Goal: Task Accomplishment & Management: Use online tool/utility

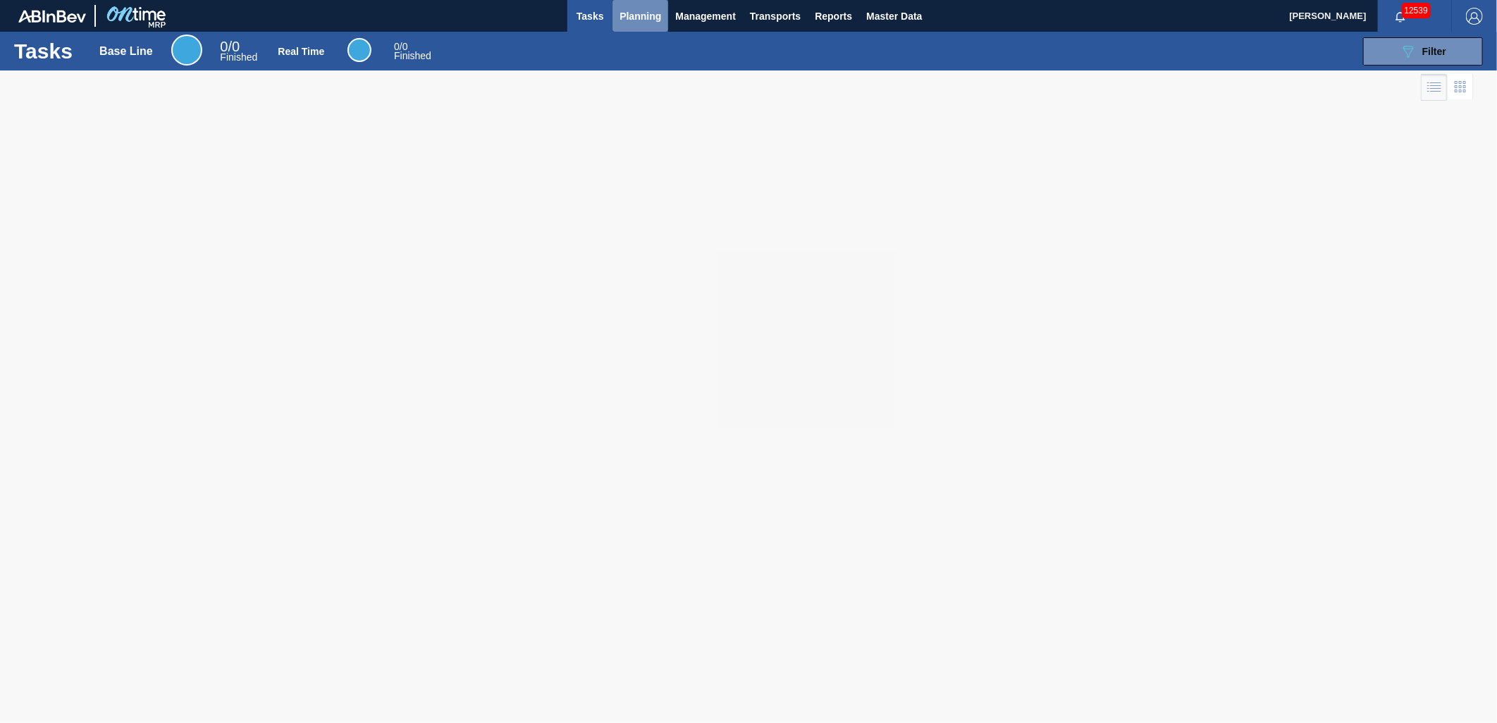
click at [650, 8] on span "Planning" at bounding box center [640, 16] width 42 height 17
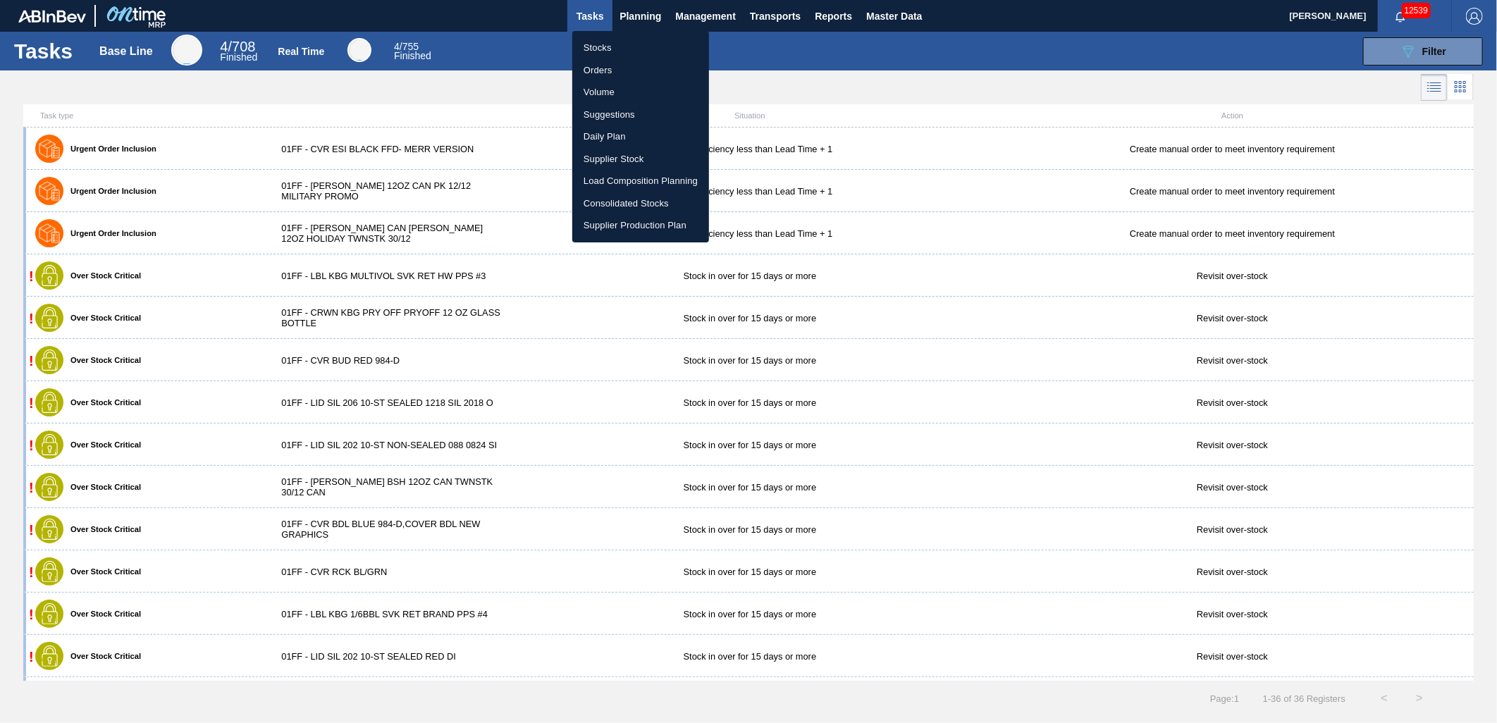
click at [608, 51] on li "Stocks" at bounding box center [640, 48] width 137 height 23
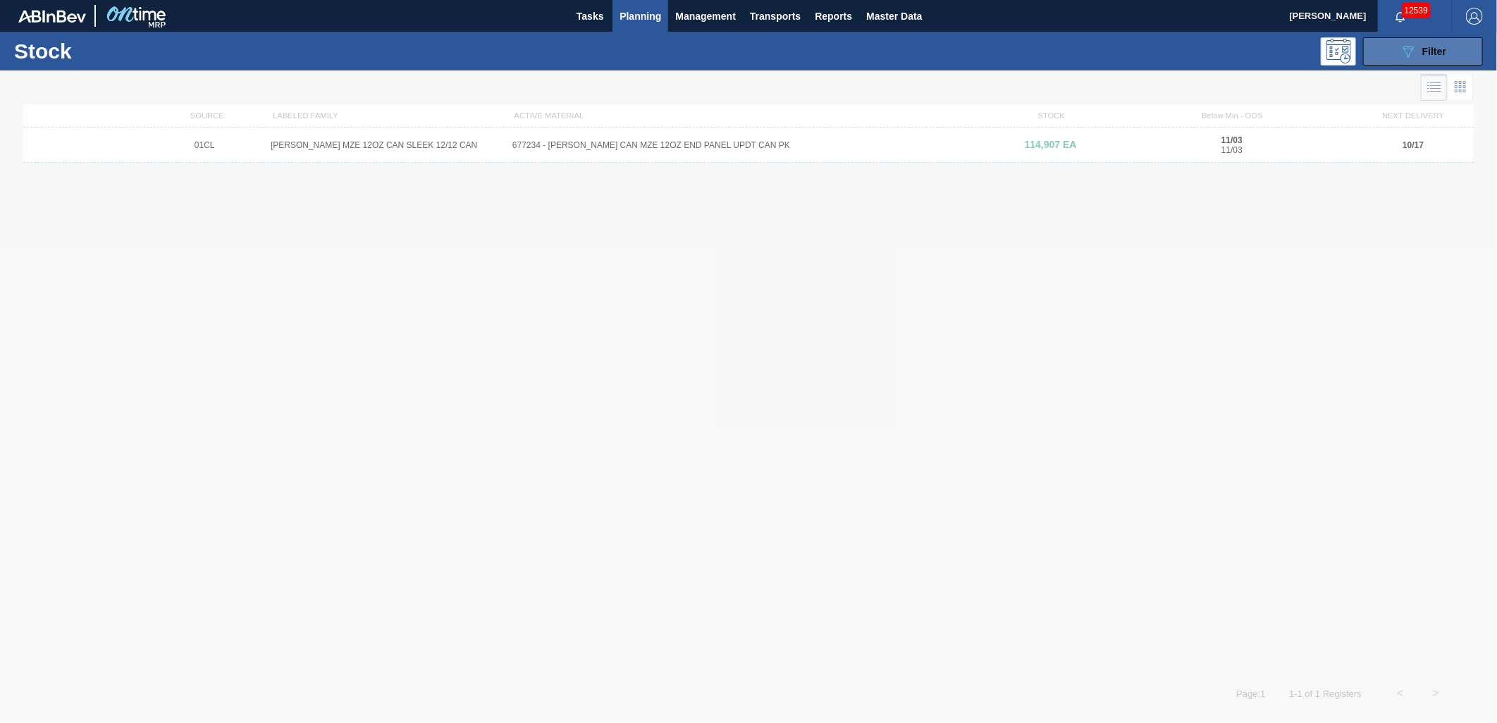
click at [1412, 51] on icon "089F7B8B-B2A5-4AFE-B5C0-19BA573D28AC" at bounding box center [1408, 51] width 17 height 17
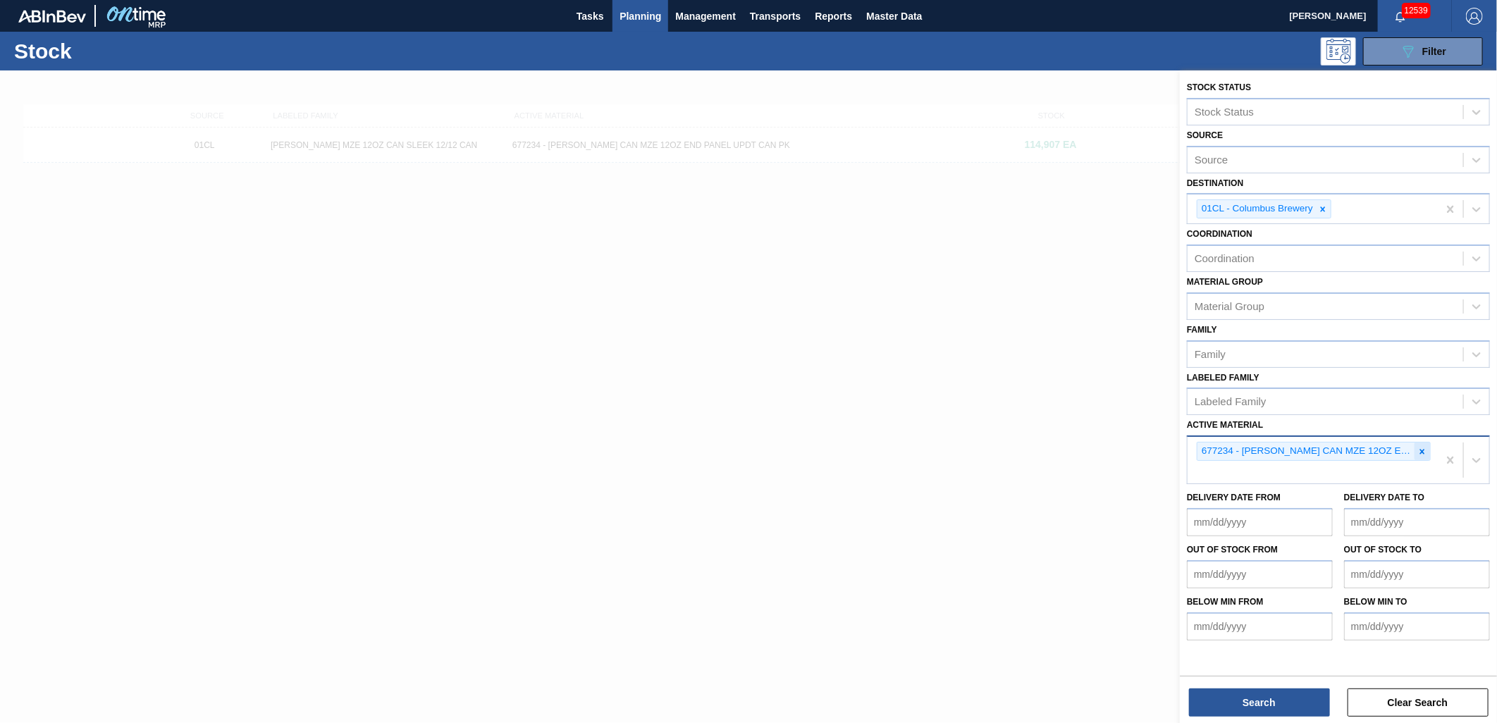
click at [1421, 449] on icon at bounding box center [1422, 452] width 10 height 10
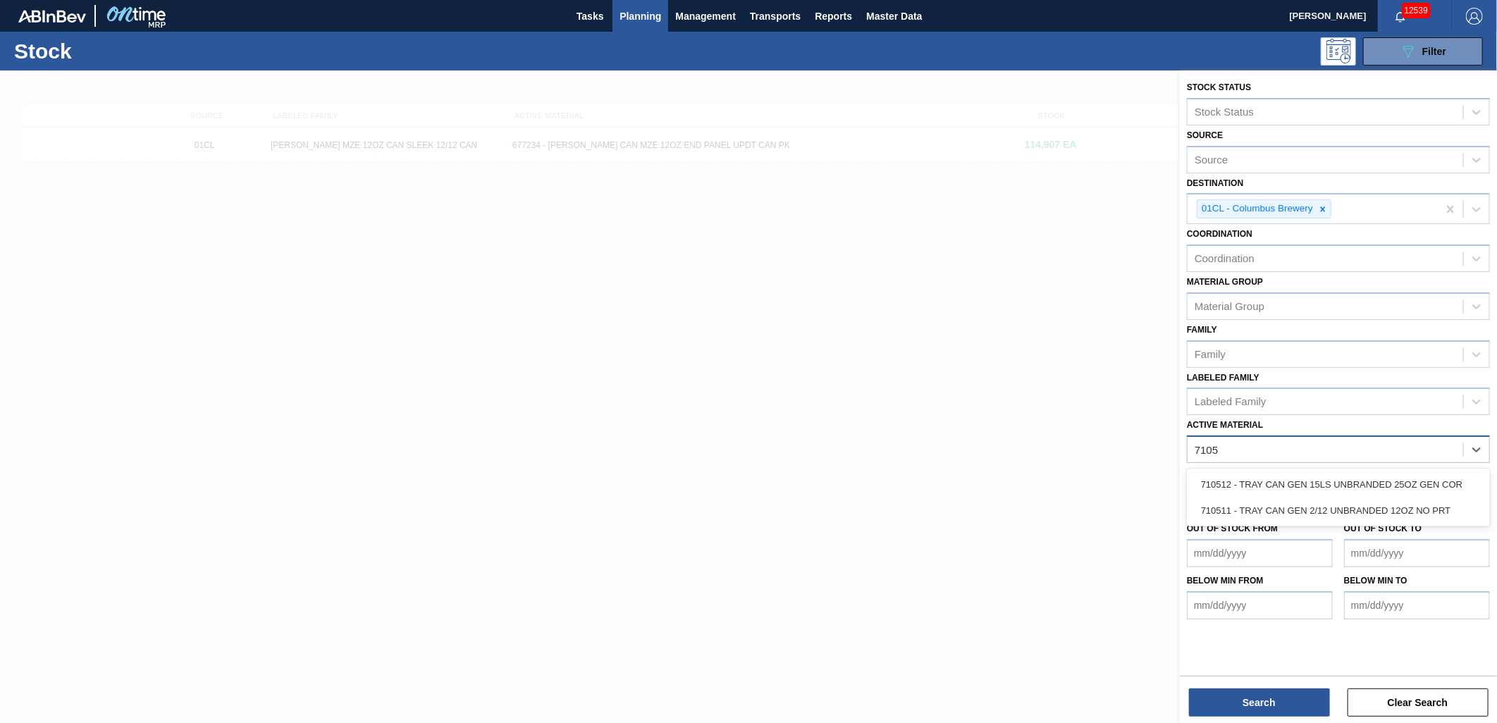
type Material "710512"
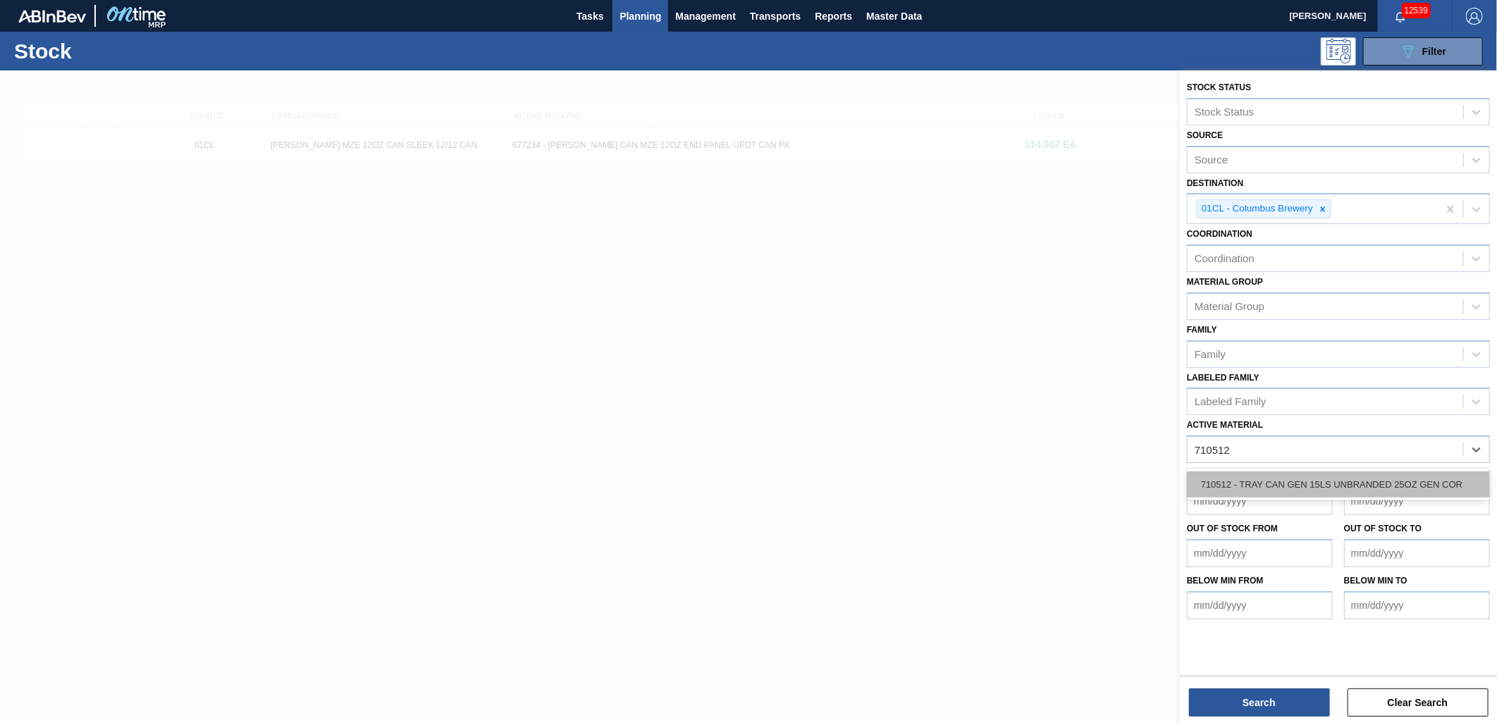
click at [1377, 471] on div "710512 - TRAY CAN GEN 15LS UNBRANDED 25OZ GEN COR" at bounding box center [1338, 484] width 303 height 26
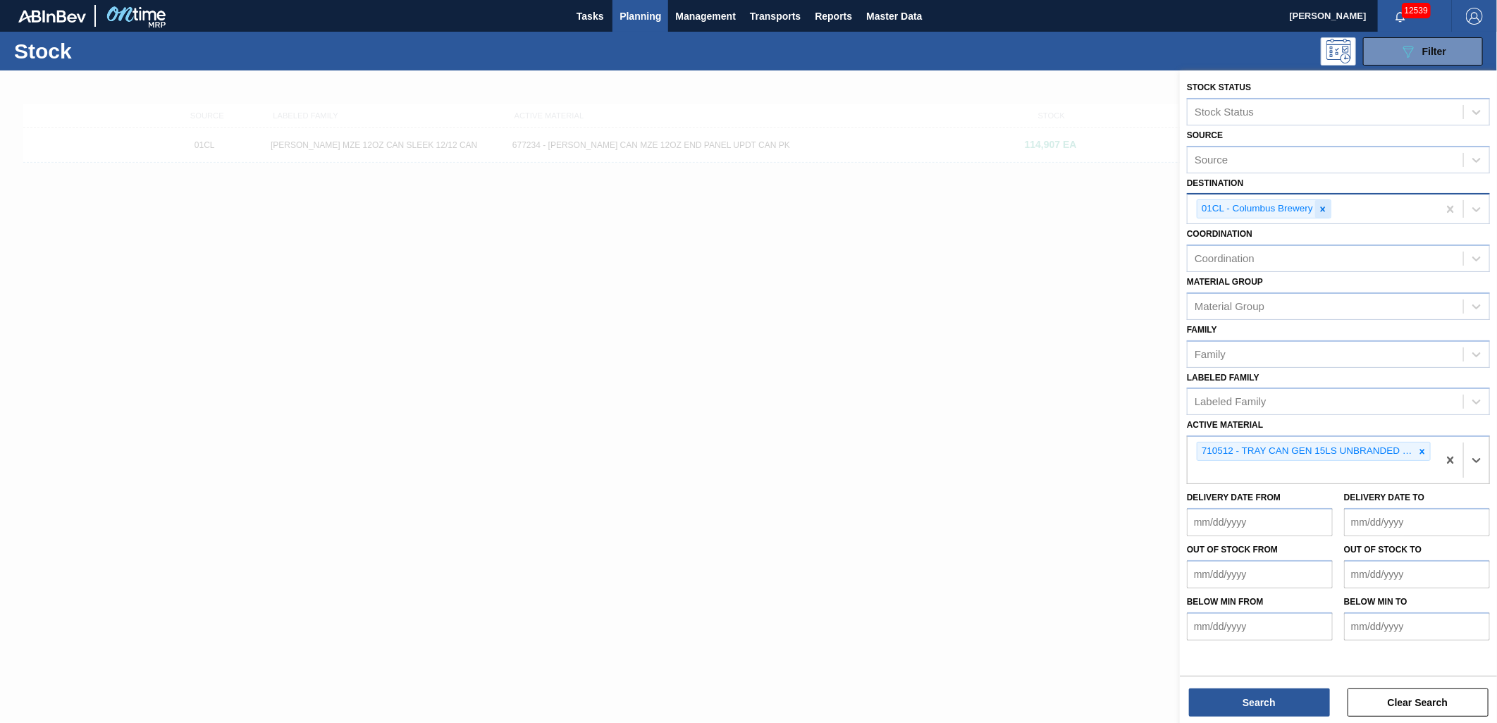
click at [1328, 214] on div at bounding box center [1323, 209] width 16 height 18
type input "01"
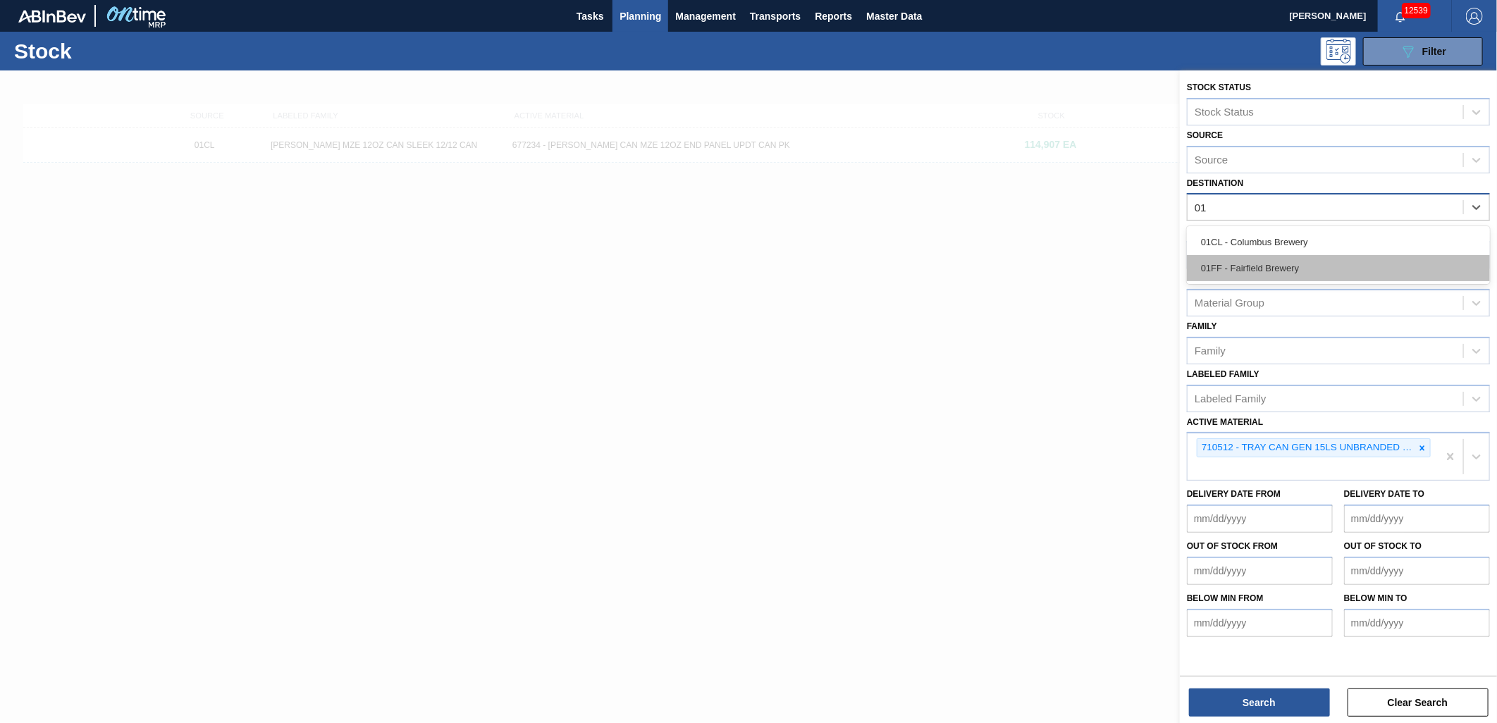
click at [1315, 256] on div "01FF - Fairfield Brewery" at bounding box center [1338, 268] width 303 height 26
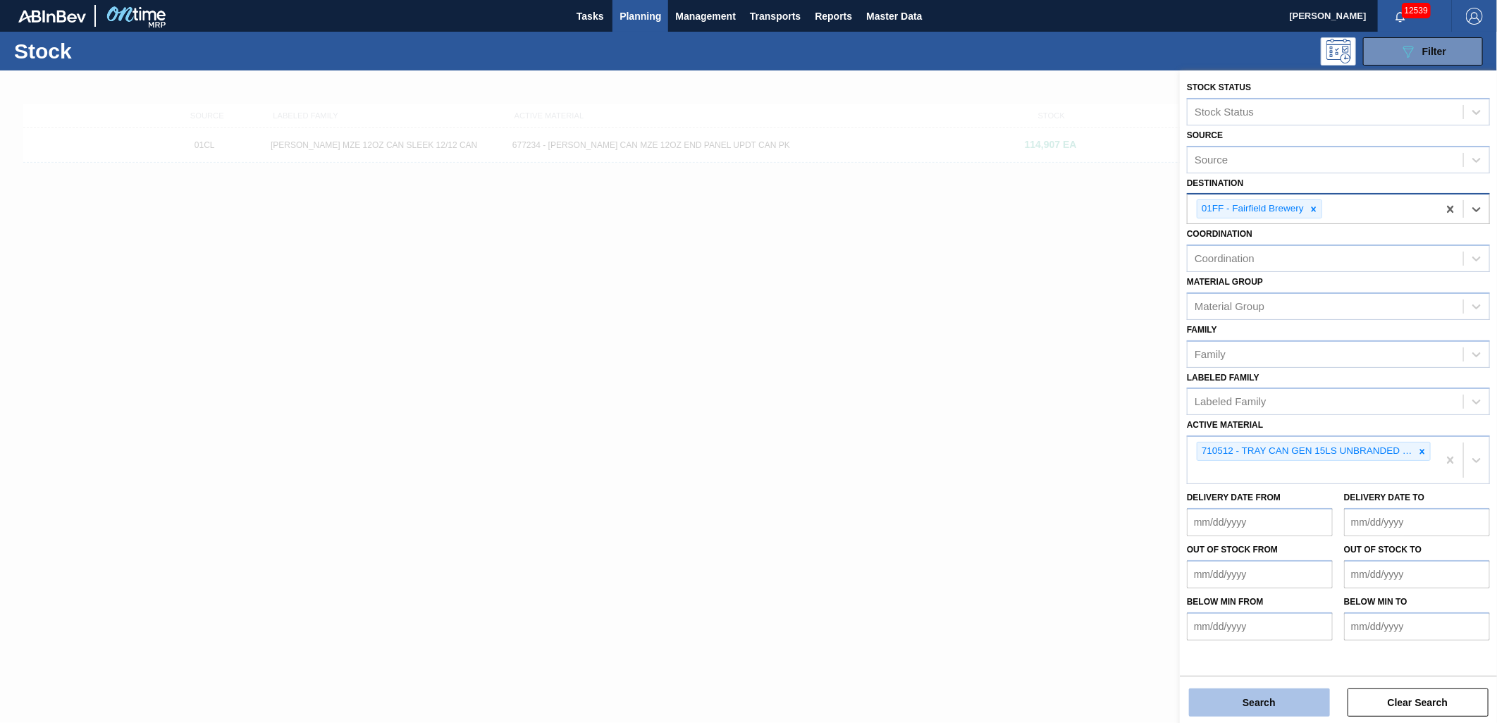
click at [1278, 706] on button "Search" at bounding box center [1259, 702] width 141 height 28
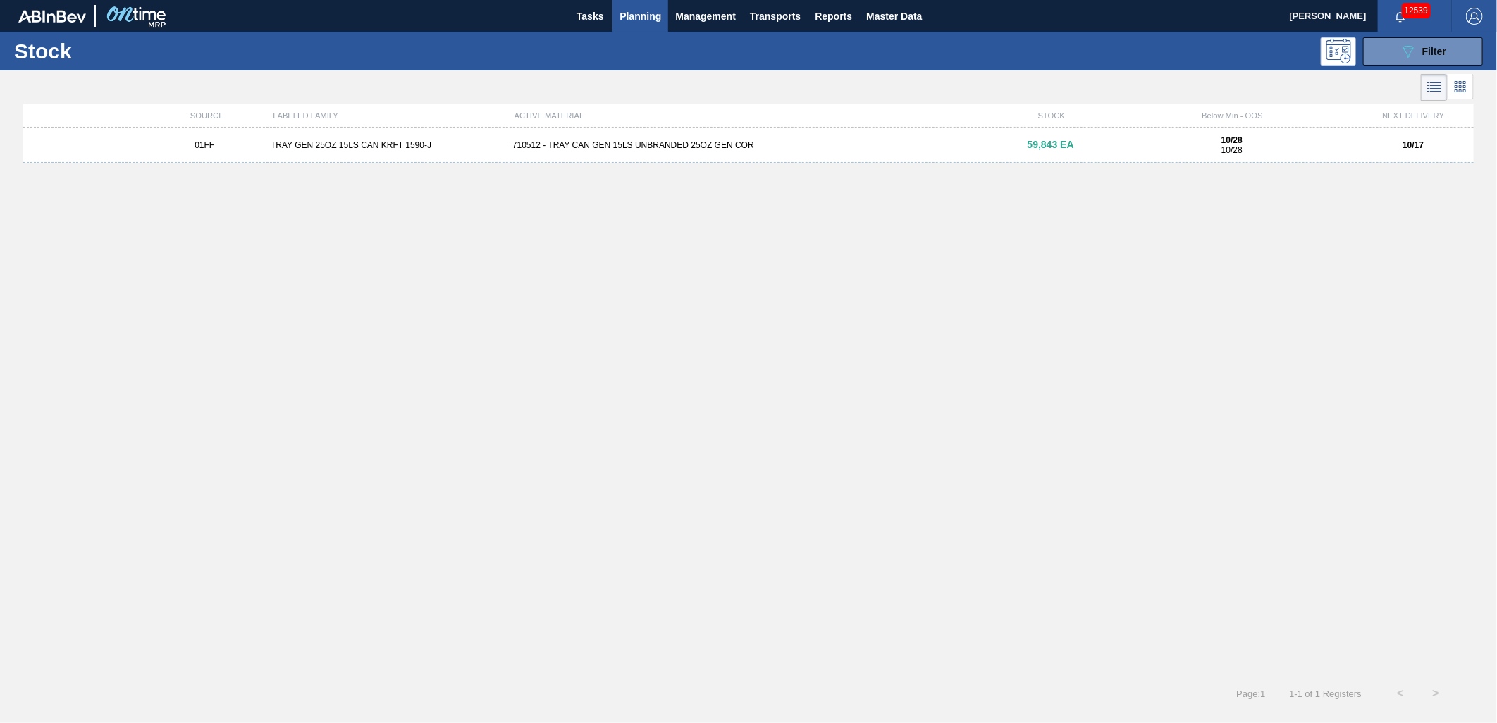
click at [680, 137] on div "01FF TRAY GEN 25OZ 15LS CAN KRFT 1590-J 710512 - TRAY CAN GEN 15LS UNBRANDED 25…" at bounding box center [748, 145] width 1450 height 35
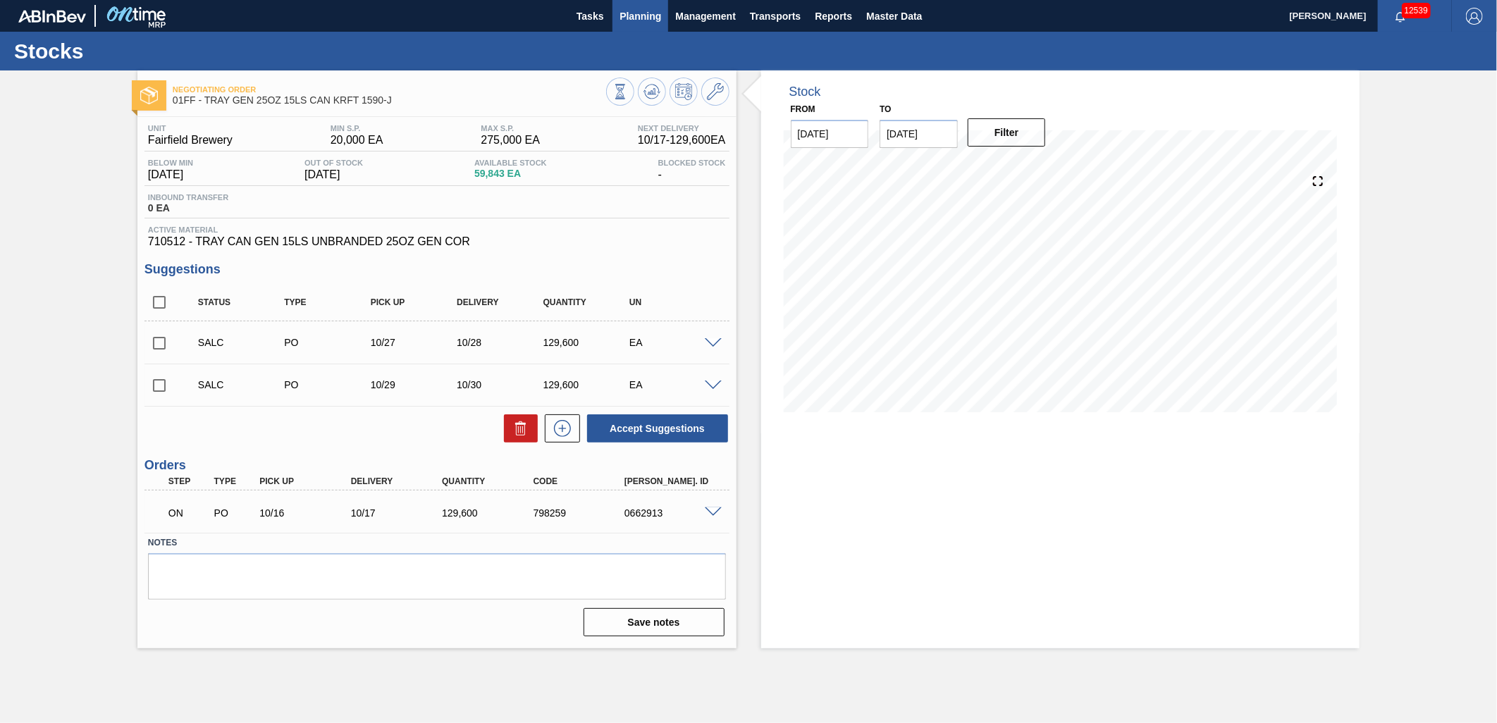
click at [650, 14] on span "Planning" at bounding box center [640, 16] width 42 height 17
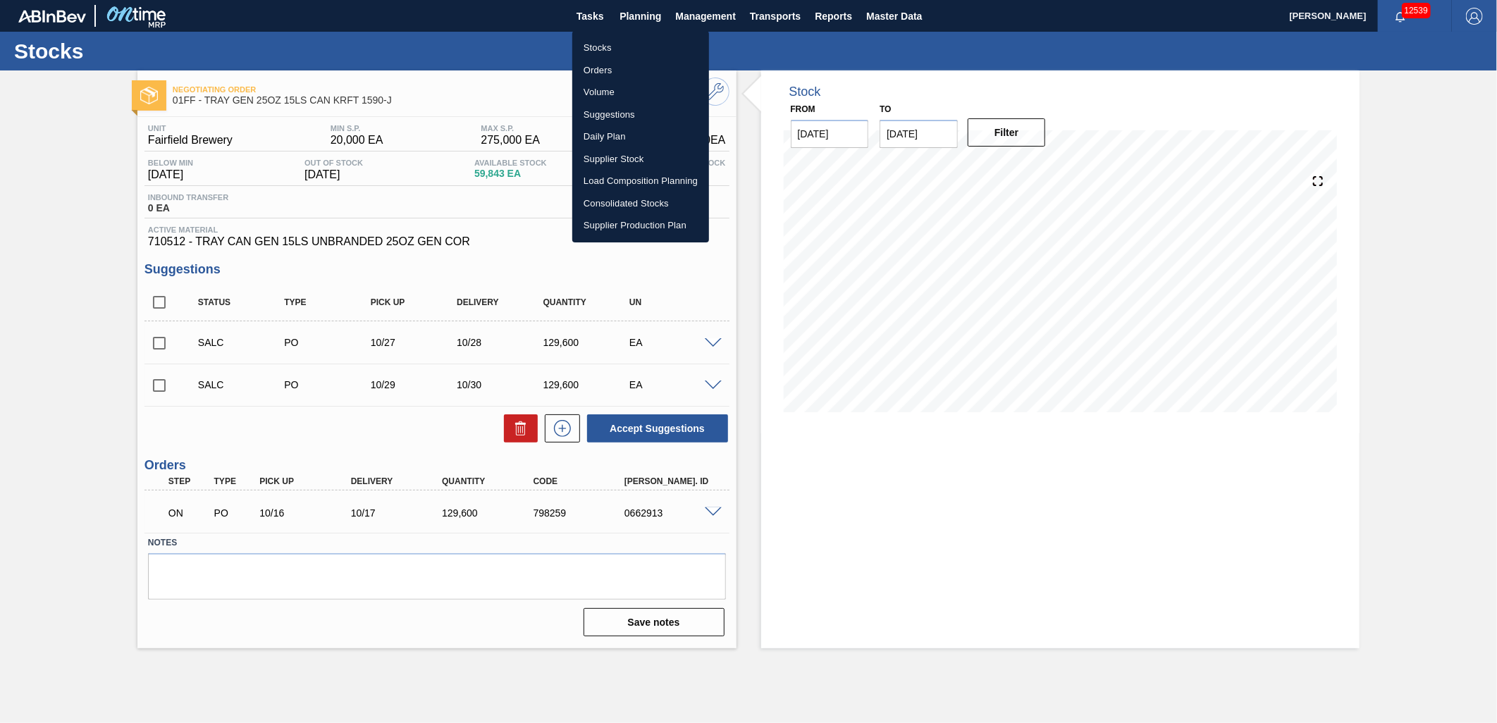
click at [595, 16] on div at bounding box center [748, 361] width 1497 height 723
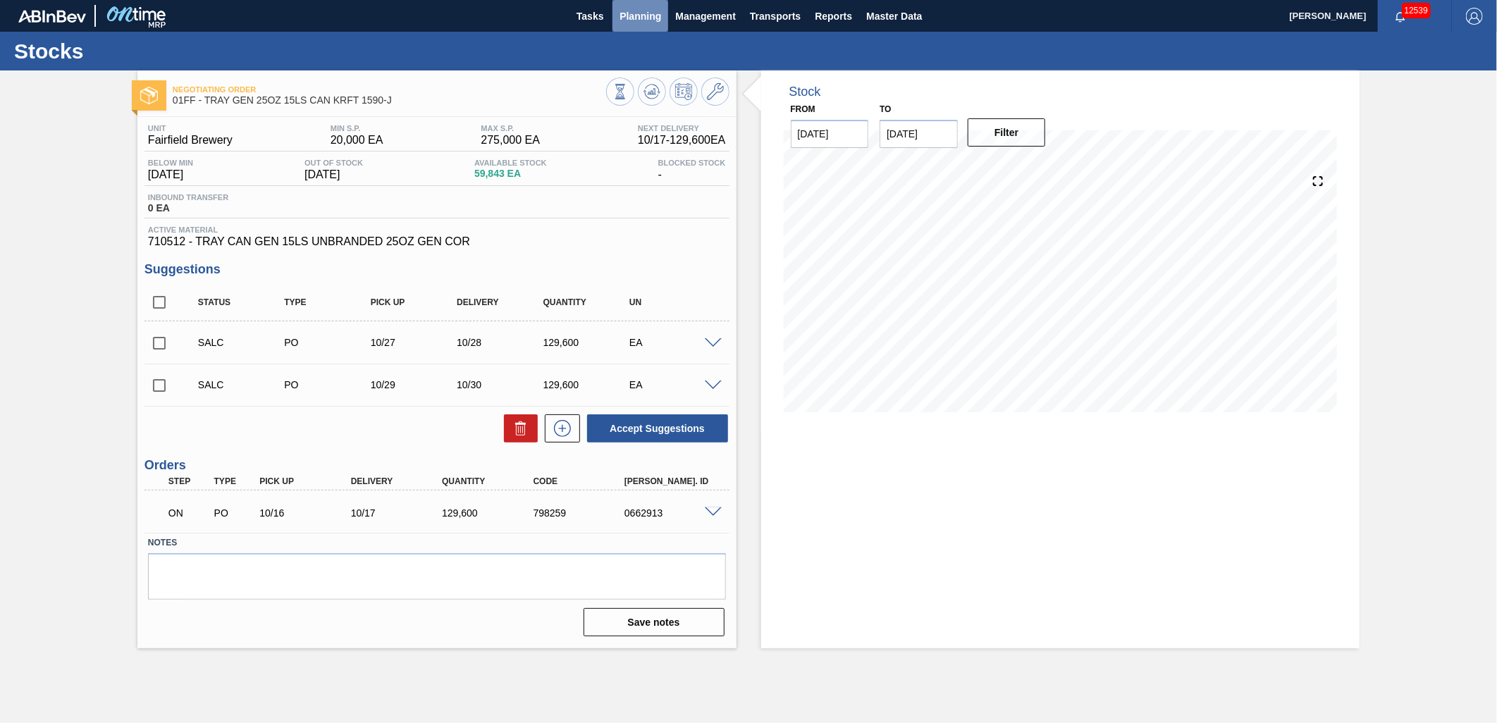
click at [635, 14] on span "Planning" at bounding box center [640, 16] width 42 height 17
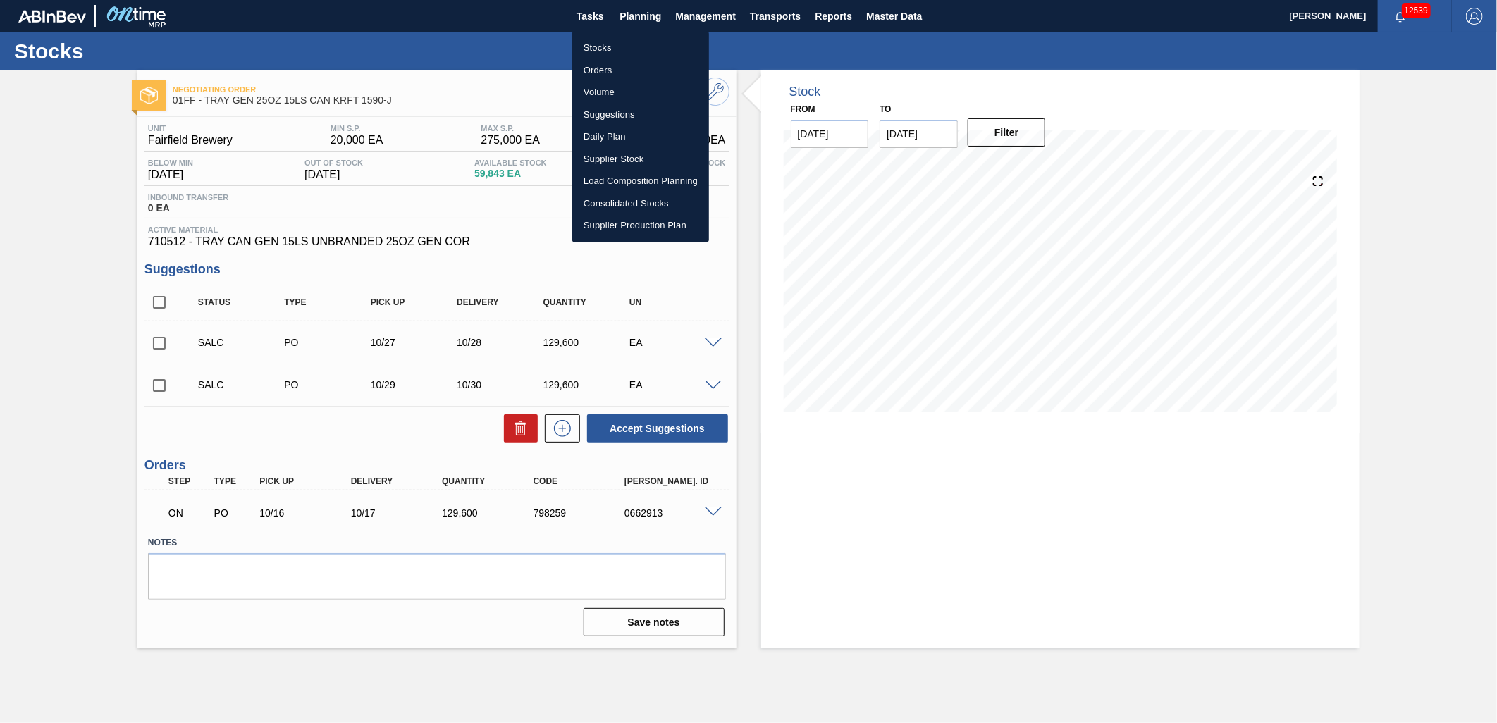
click at [698, 15] on div at bounding box center [748, 361] width 1497 height 723
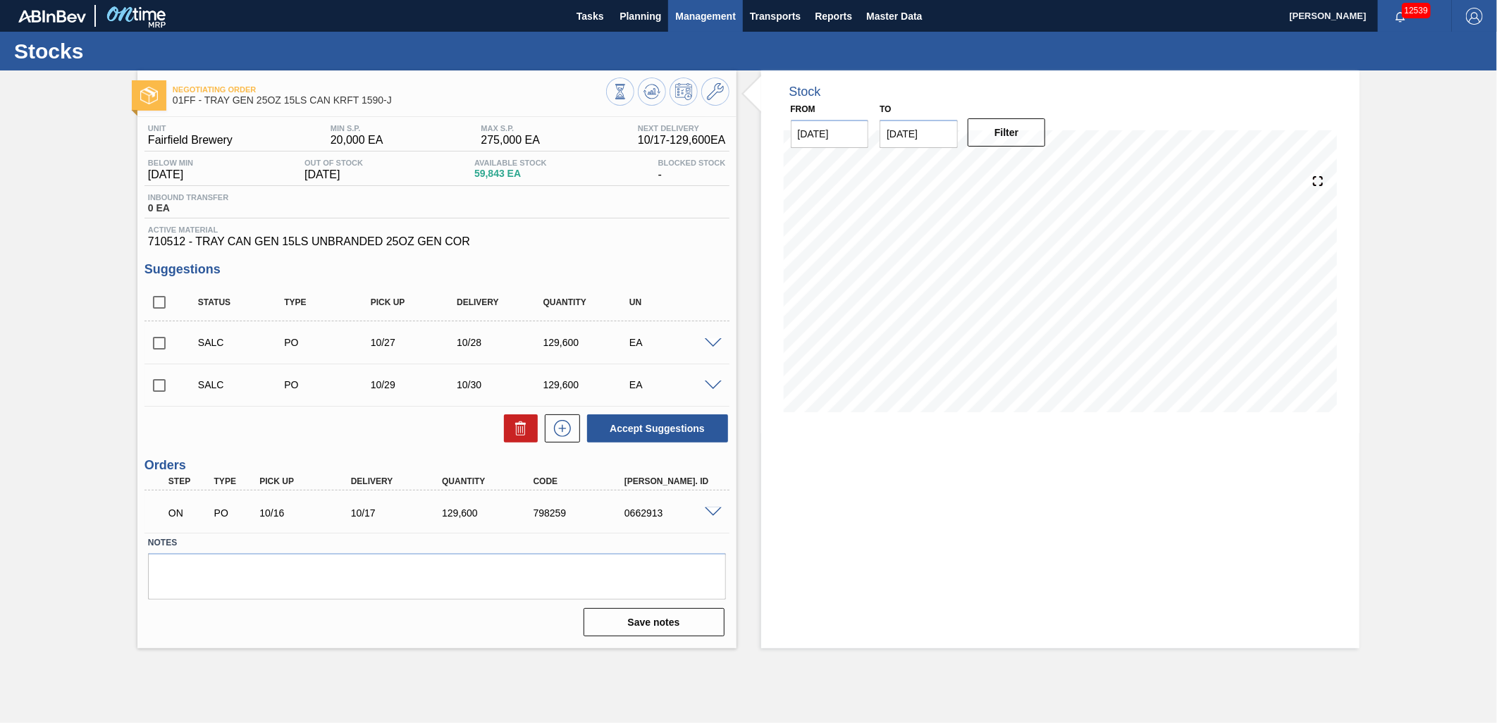
click at [722, 20] on span "Management" at bounding box center [705, 16] width 61 height 17
click at [787, 18] on div at bounding box center [748, 361] width 1497 height 723
click at [777, 12] on span "Transports" at bounding box center [775, 16] width 51 height 17
click at [772, 61] on li "[GEOGRAPHIC_DATA]" at bounding box center [785, 70] width 119 height 23
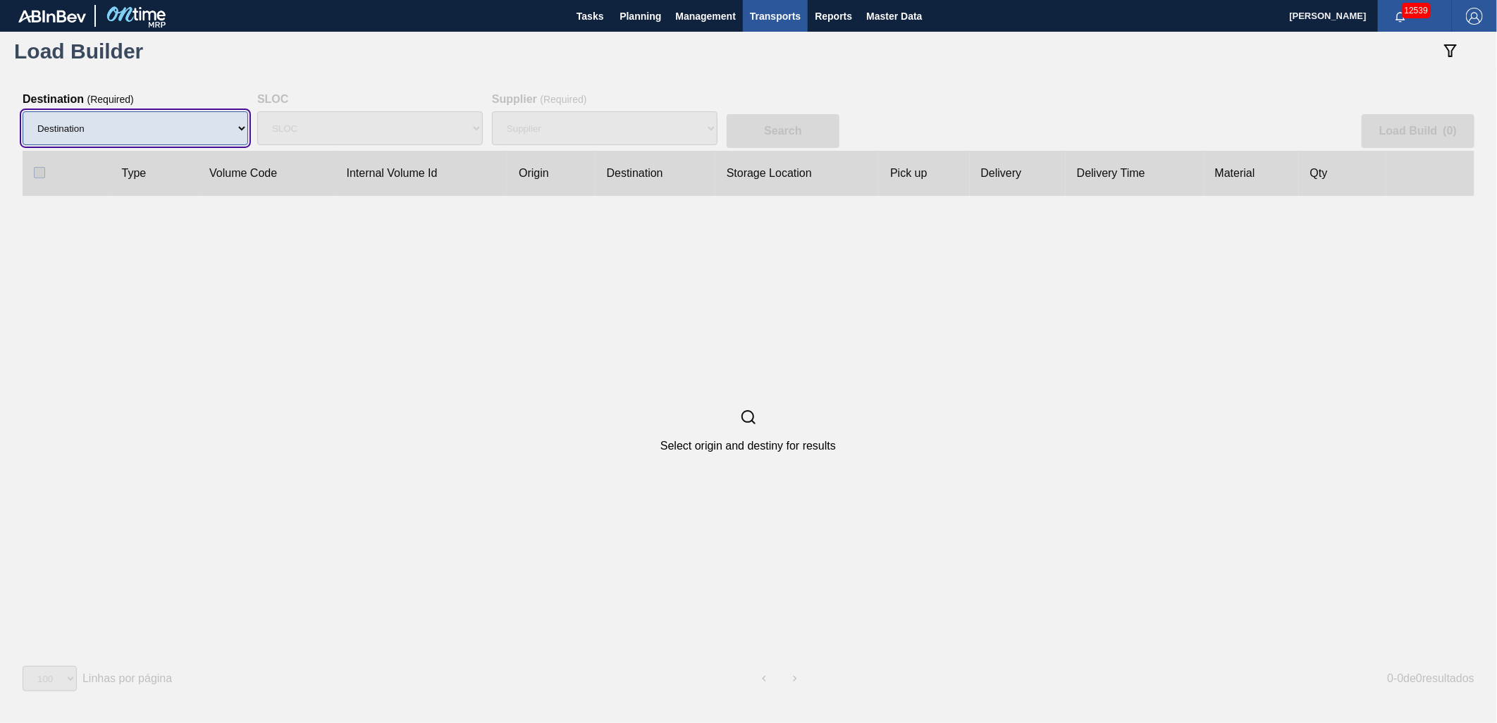
click at [192, 137] on select "Destination 01BV - Baldwinsville Brewery 01CL - Columbus Brewery 01CV - Carters…" at bounding box center [136, 128] width 226 height 34
select select "8"
click at [23, 111] on select "Destination 01BV - Baldwinsville Brewery 01CL - Columbus Brewery 01CV - Carters…" at bounding box center [136, 128] width 226 height 34
select select "N/A"
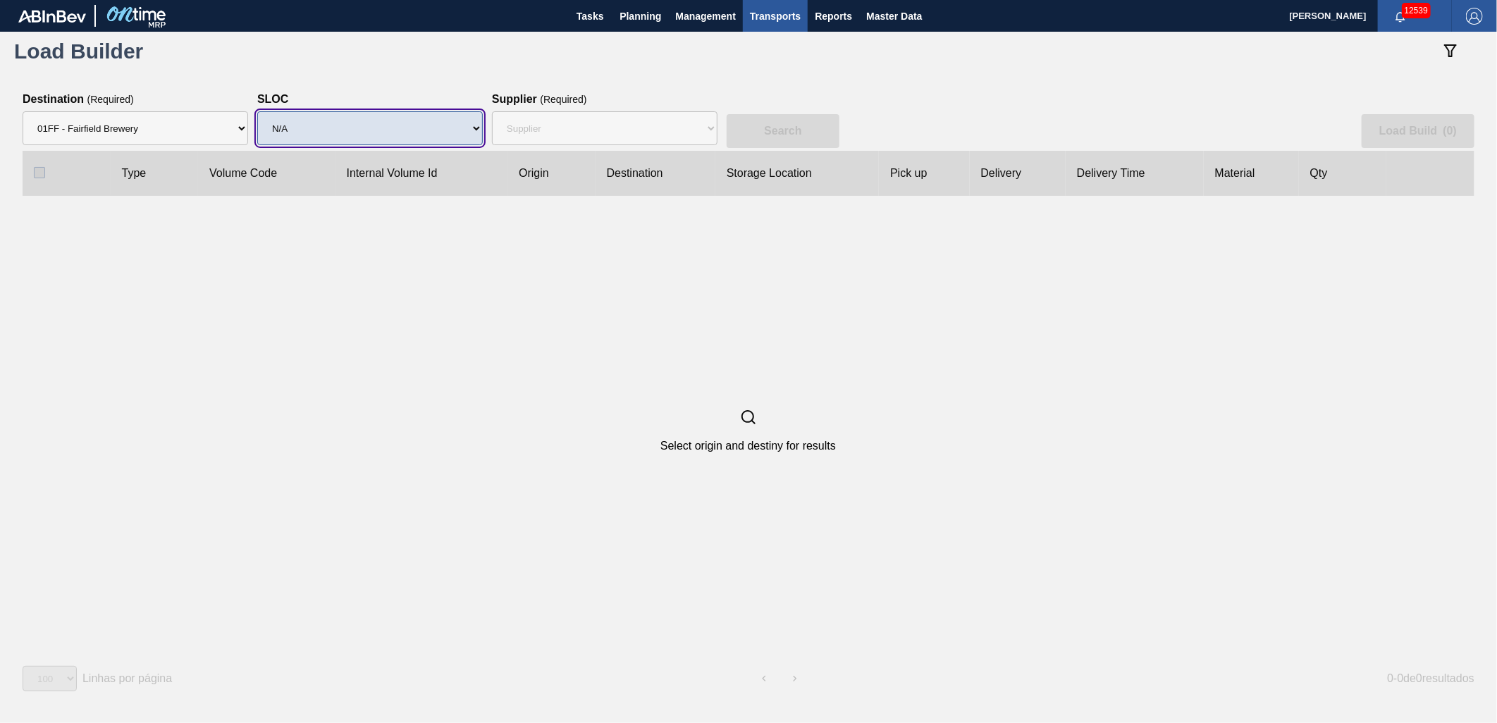
click at [407, 137] on select "SLOC N/A" at bounding box center [370, 128] width 226 height 34
click at [631, 237] on div "Select origin and destiny for results" at bounding box center [748, 430] width 1451 height 469
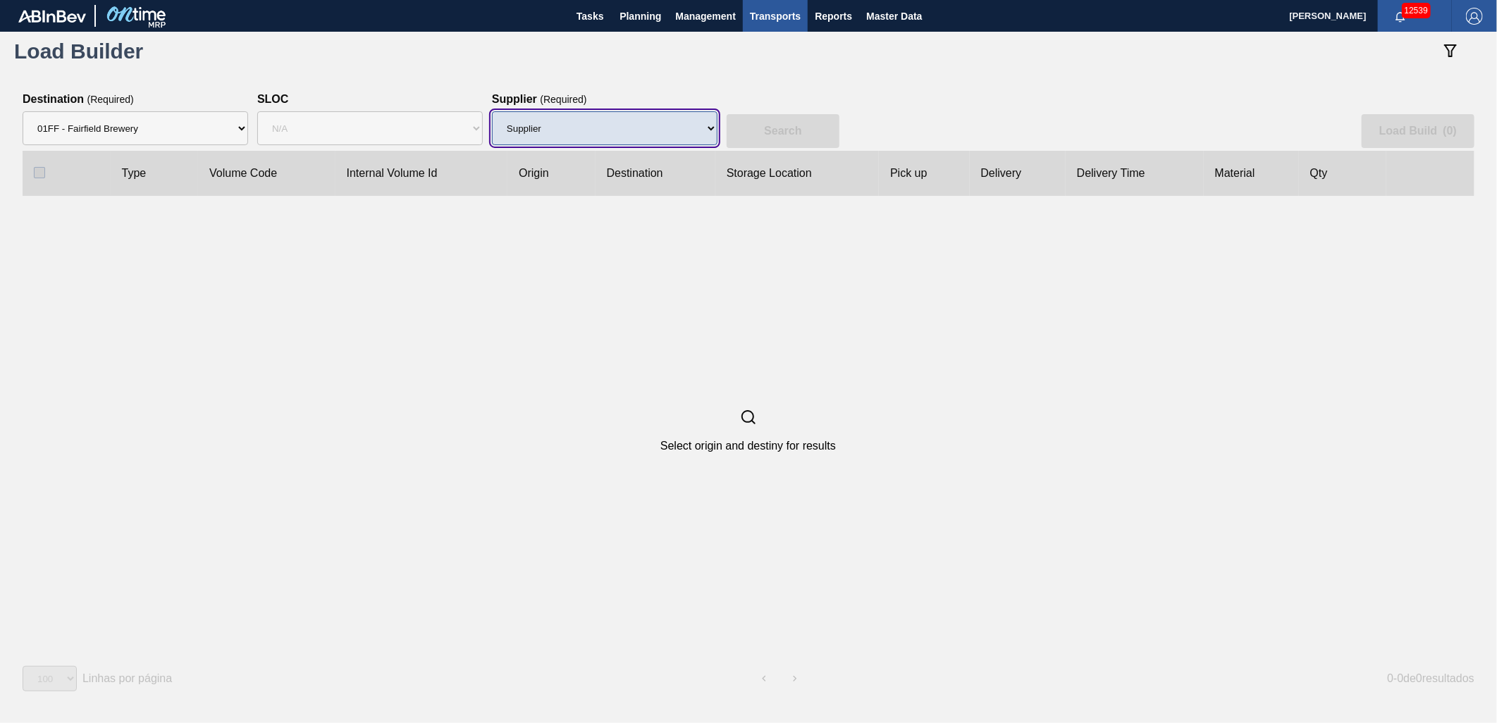
click at [653, 135] on select "Supplier 8329501 - ACCORD CARTON CO 8341298 - ACCREDO PACKAGING INC 8342425 - A…" at bounding box center [605, 128] width 226 height 34
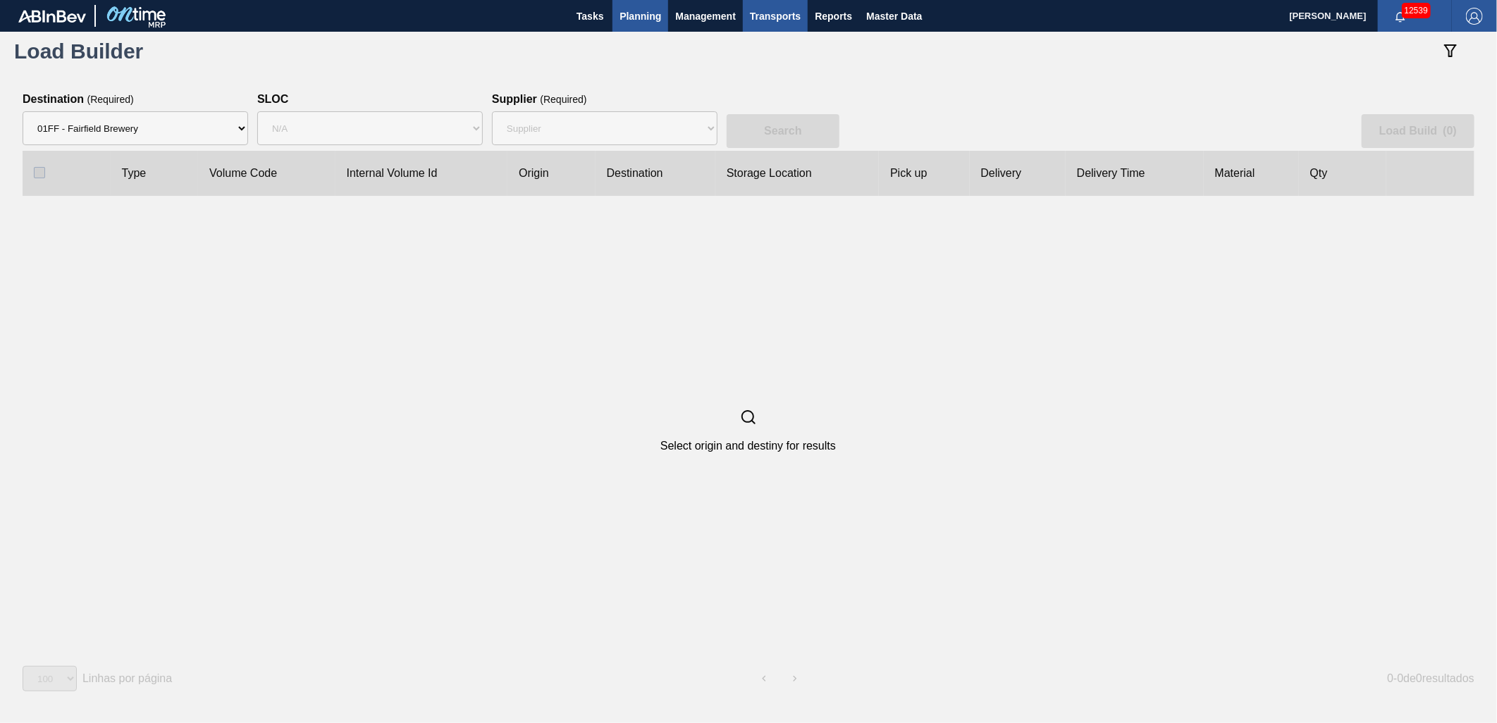
click at [631, 23] on span "Planning" at bounding box center [640, 16] width 42 height 17
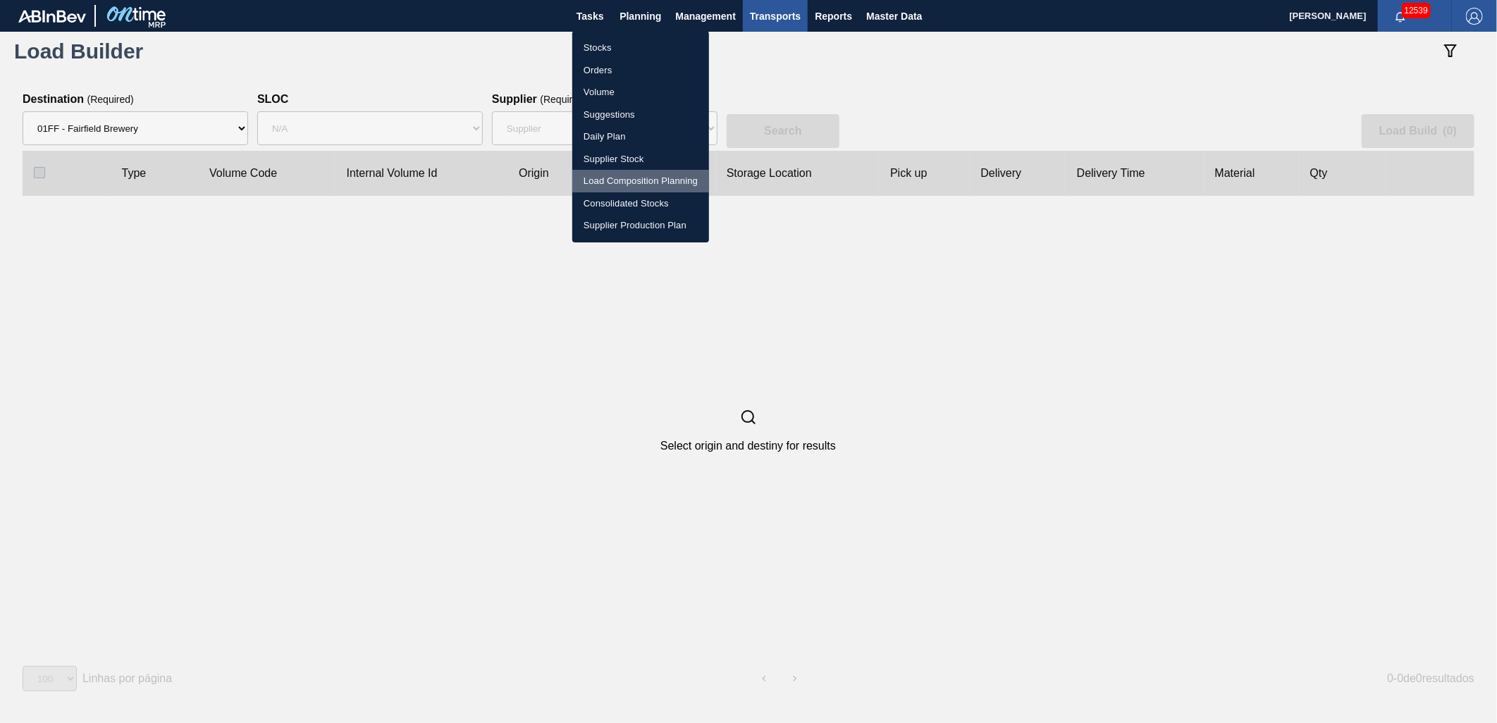
click at [626, 176] on li "Load Composition Planning" at bounding box center [640, 181] width 137 height 23
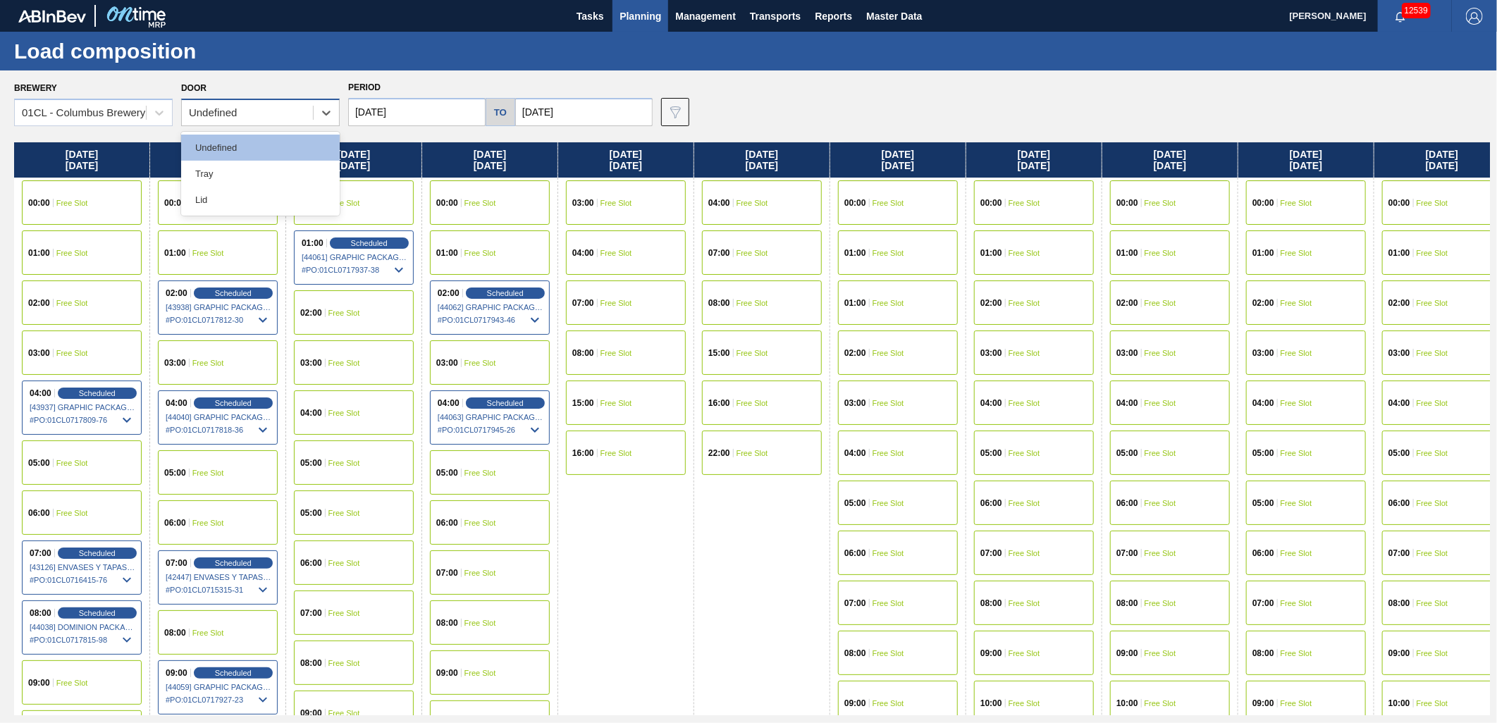
click at [257, 115] on div "Undefined" at bounding box center [247, 113] width 131 height 20
click at [141, 115] on div "01CL - Columbus Brewery" at bounding box center [83, 113] width 123 height 12
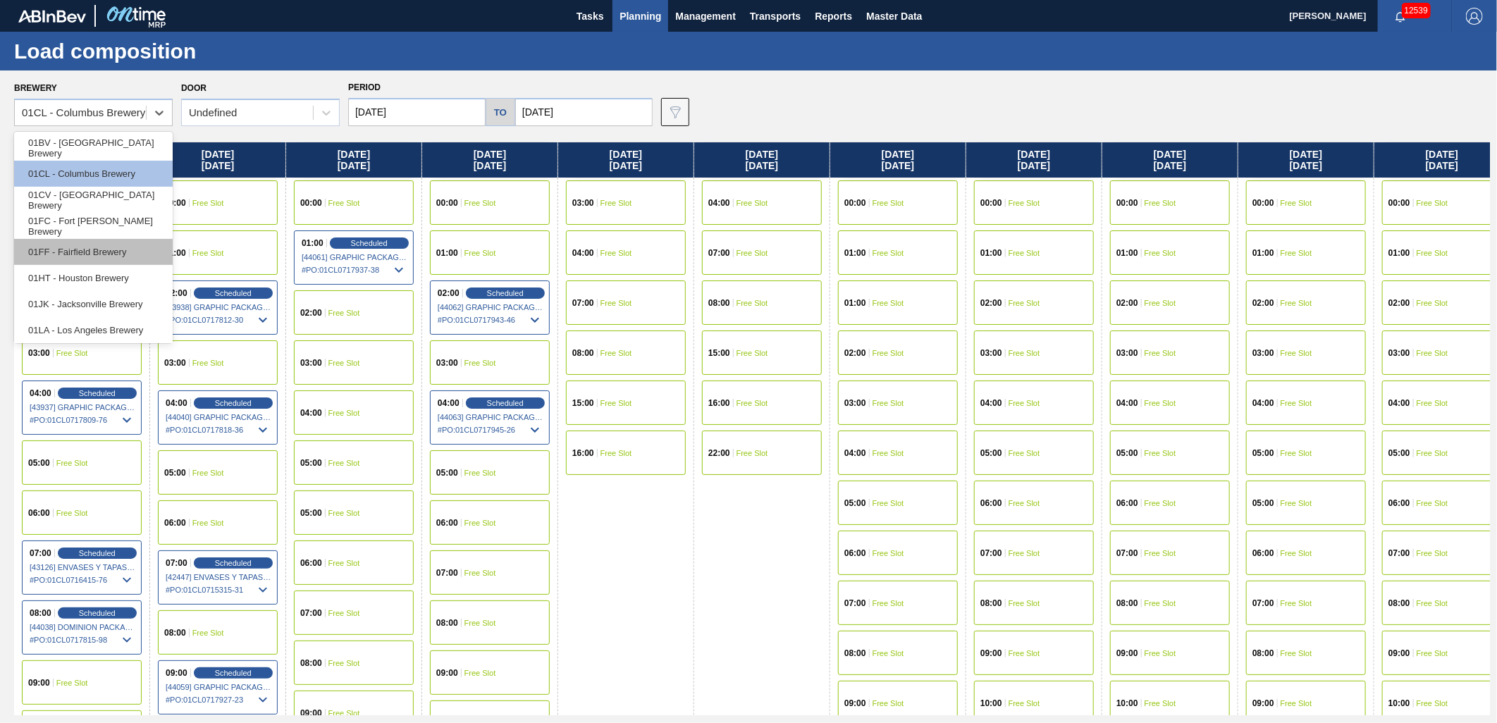
click at [103, 251] on div "01FF - Fairfield Brewery" at bounding box center [93, 252] width 159 height 26
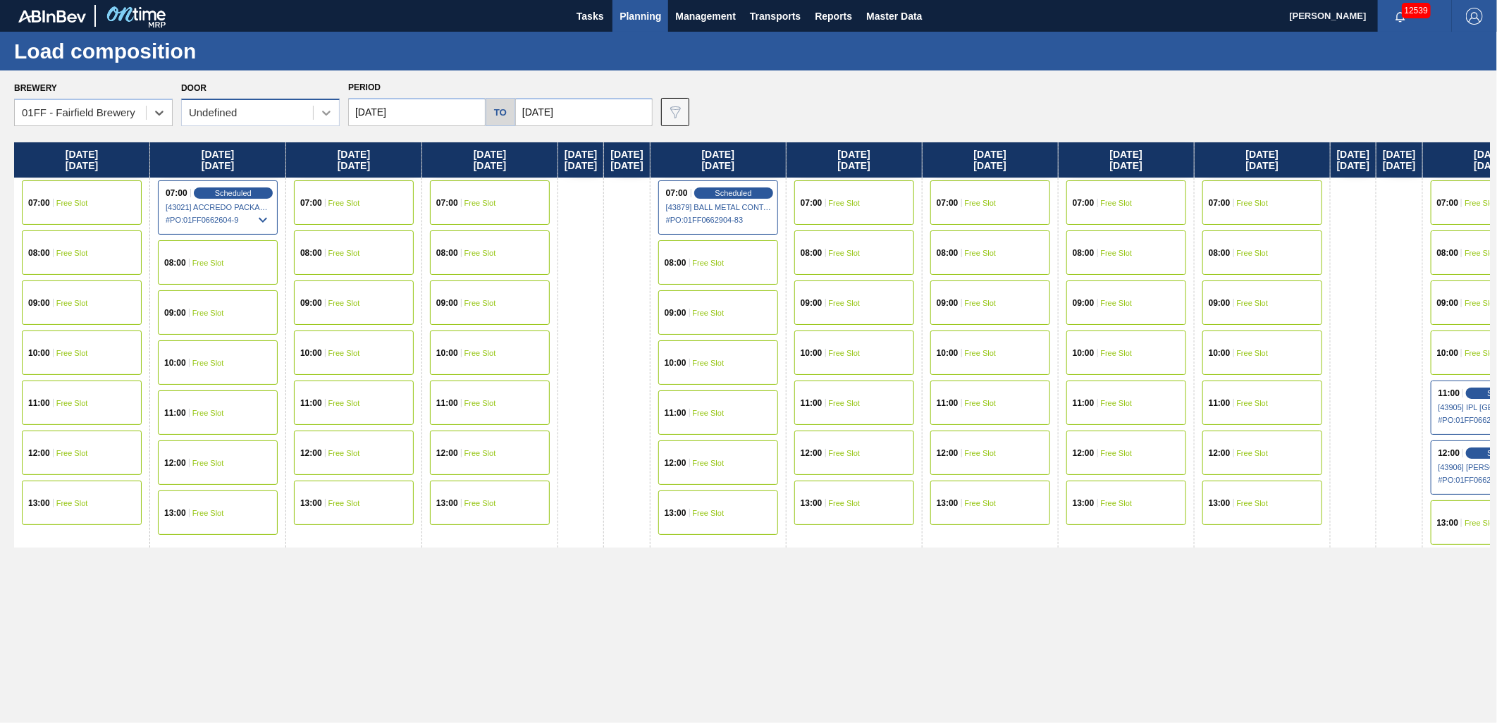
click at [314, 125] on div at bounding box center [326, 112] width 25 height 25
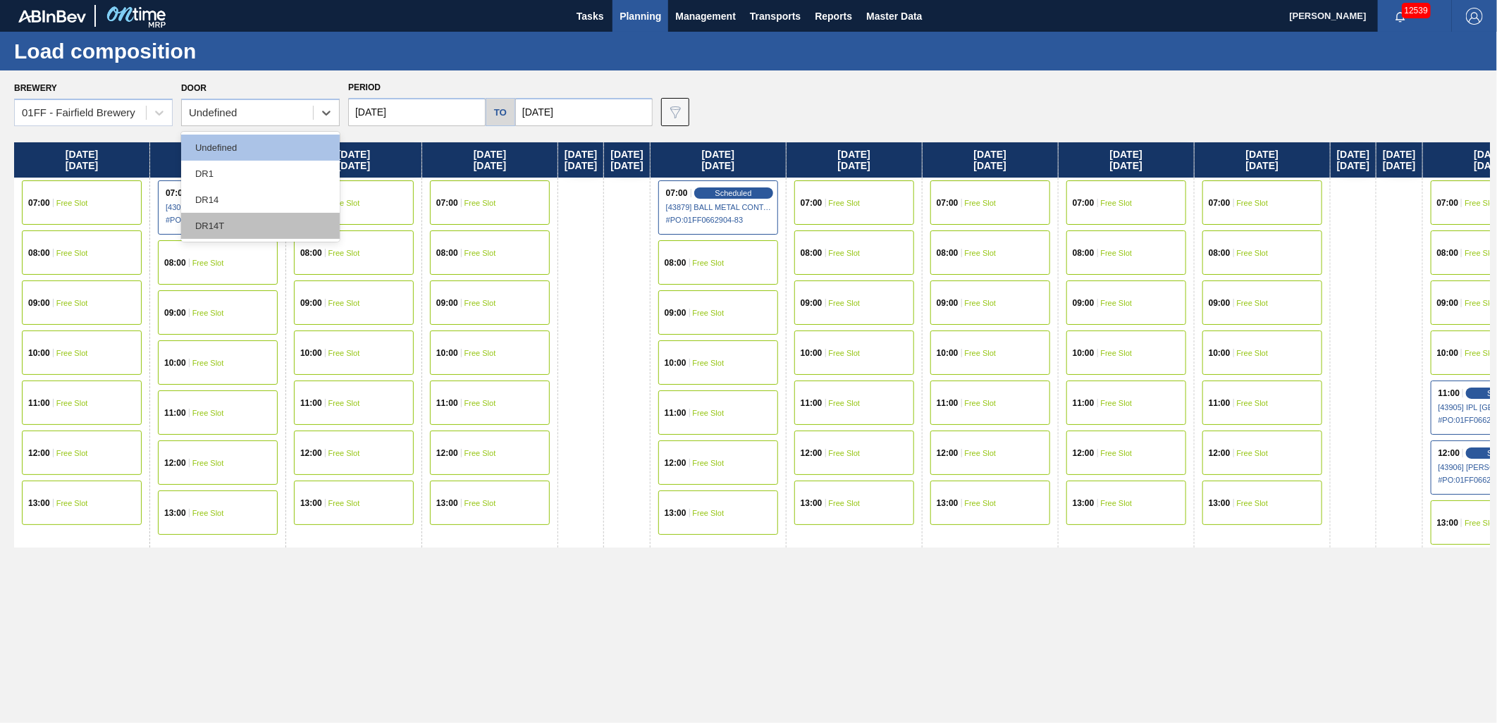
click at [266, 213] on div "DR14T" at bounding box center [260, 226] width 159 height 26
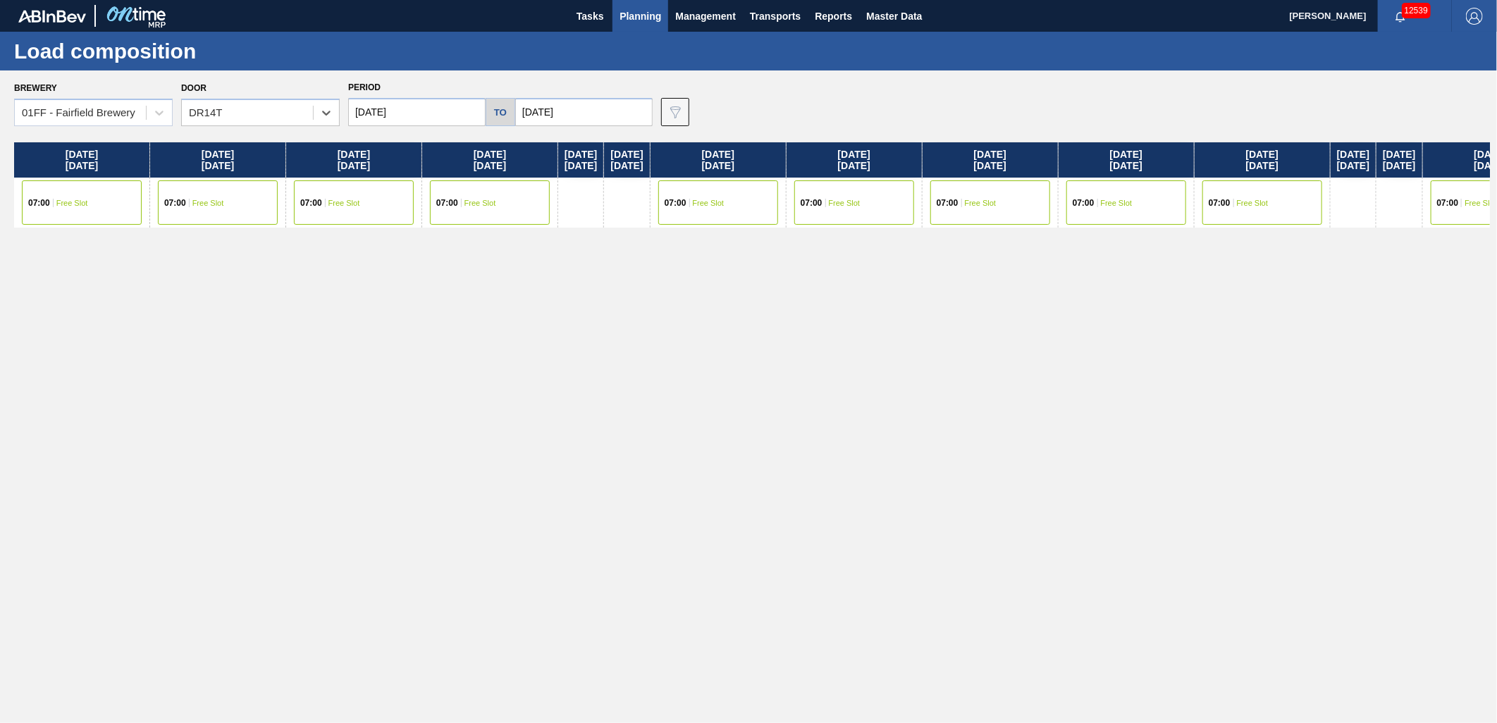
click at [368, 203] on div "07:00 Free Slot" at bounding box center [354, 202] width 120 height 44
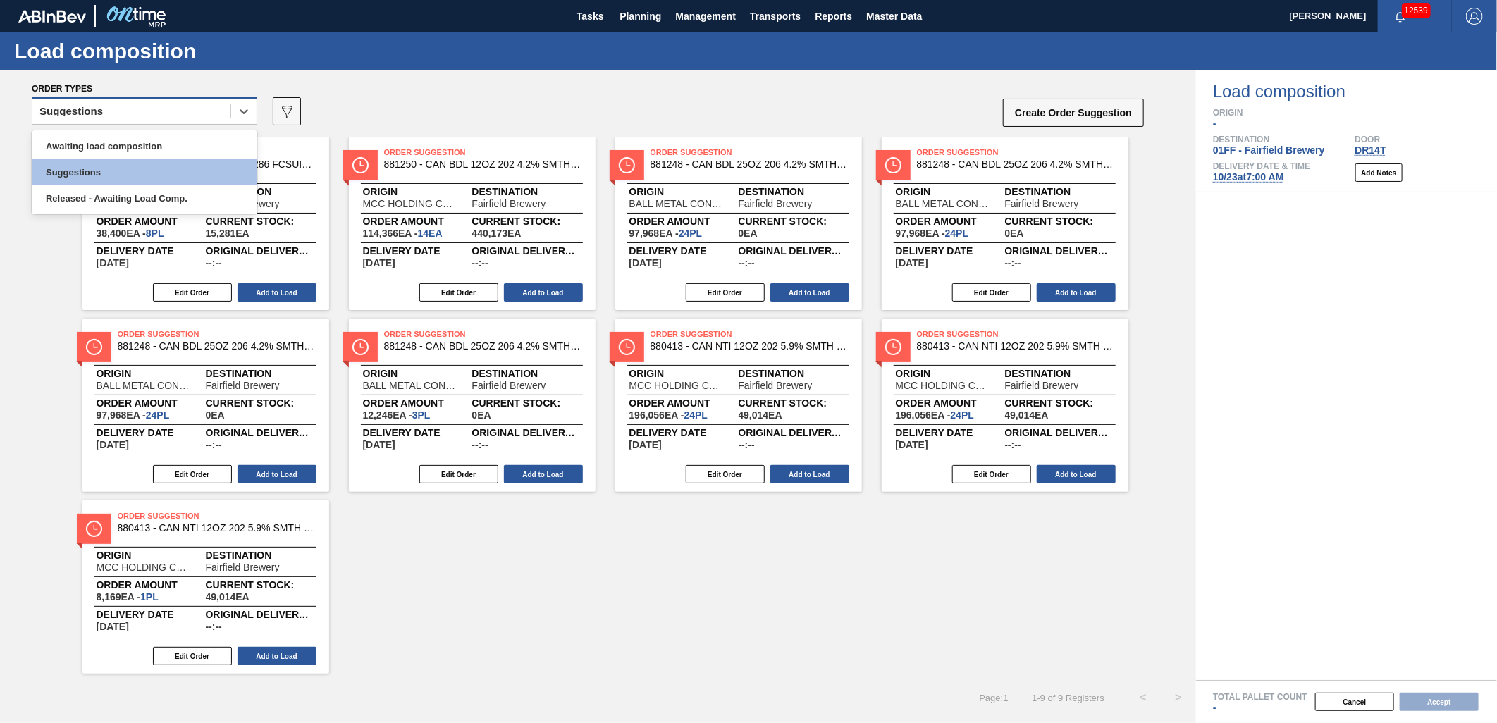
click at [188, 116] on div "Suggestions" at bounding box center [131, 111] width 198 height 20
click at [163, 140] on div "Awaiting load composition" at bounding box center [145, 146] width 226 height 26
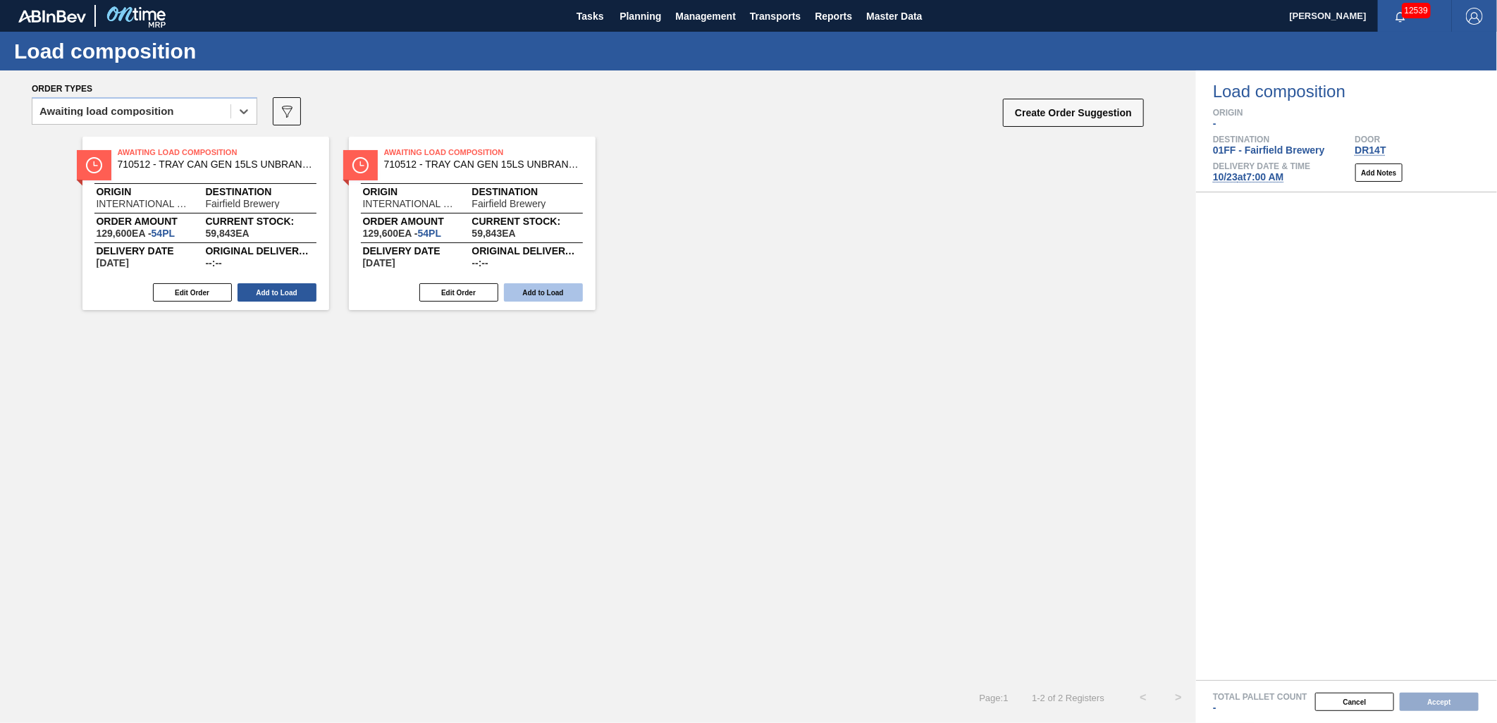
click at [530, 292] on button "Add to Load" at bounding box center [543, 292] width 79 height 18
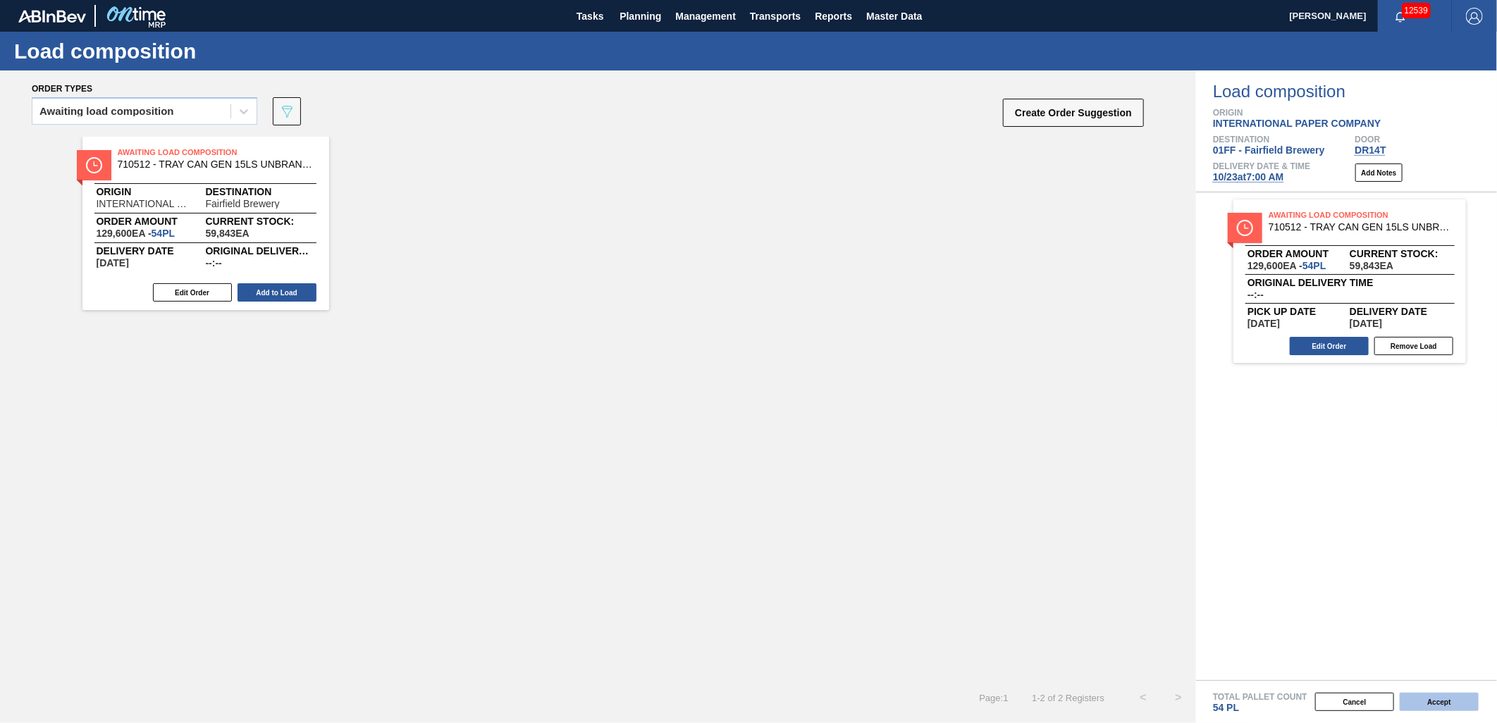
click at [1428, 705] on button "Accept" at bounding box center [1439, 702] width 79 height 18
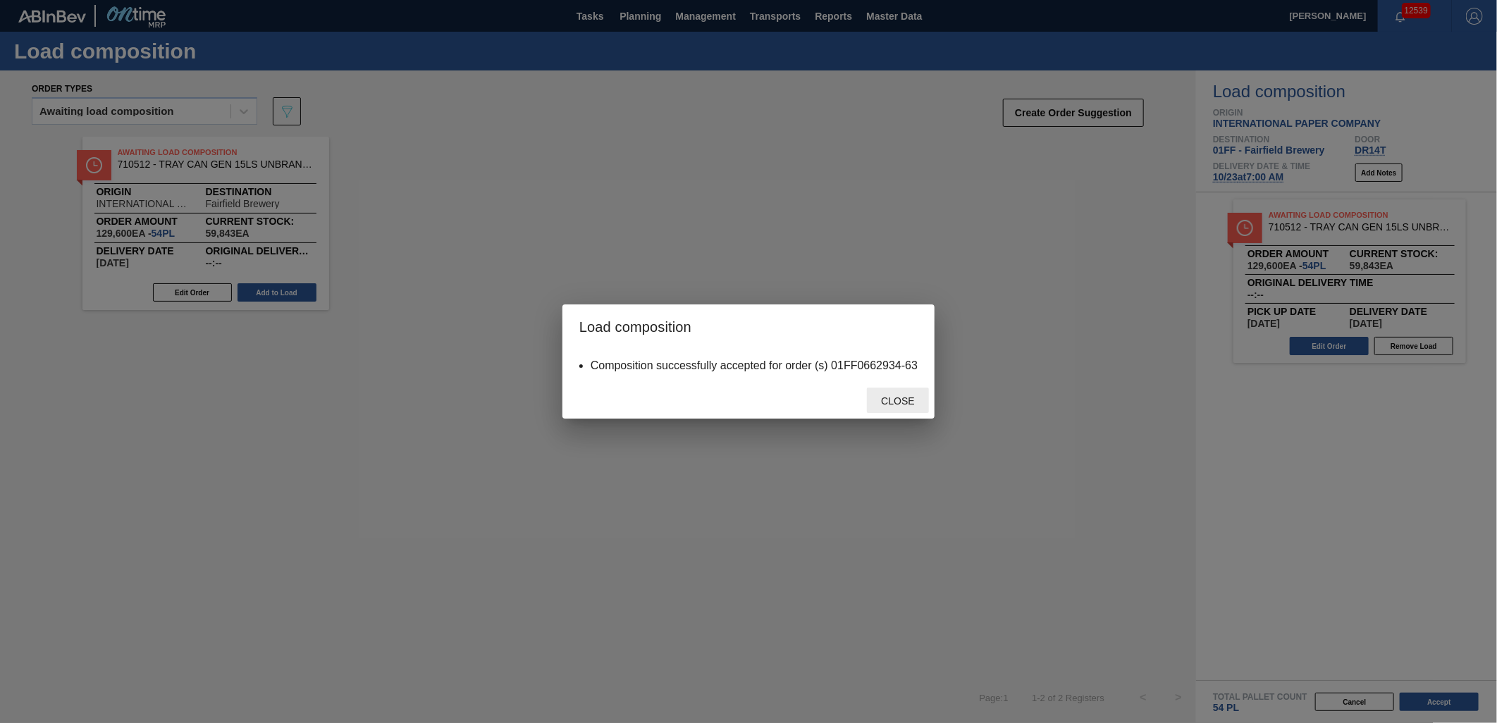
click at [882, 395] on div "Close" at bounding box center [898, 401] width 62 height 26
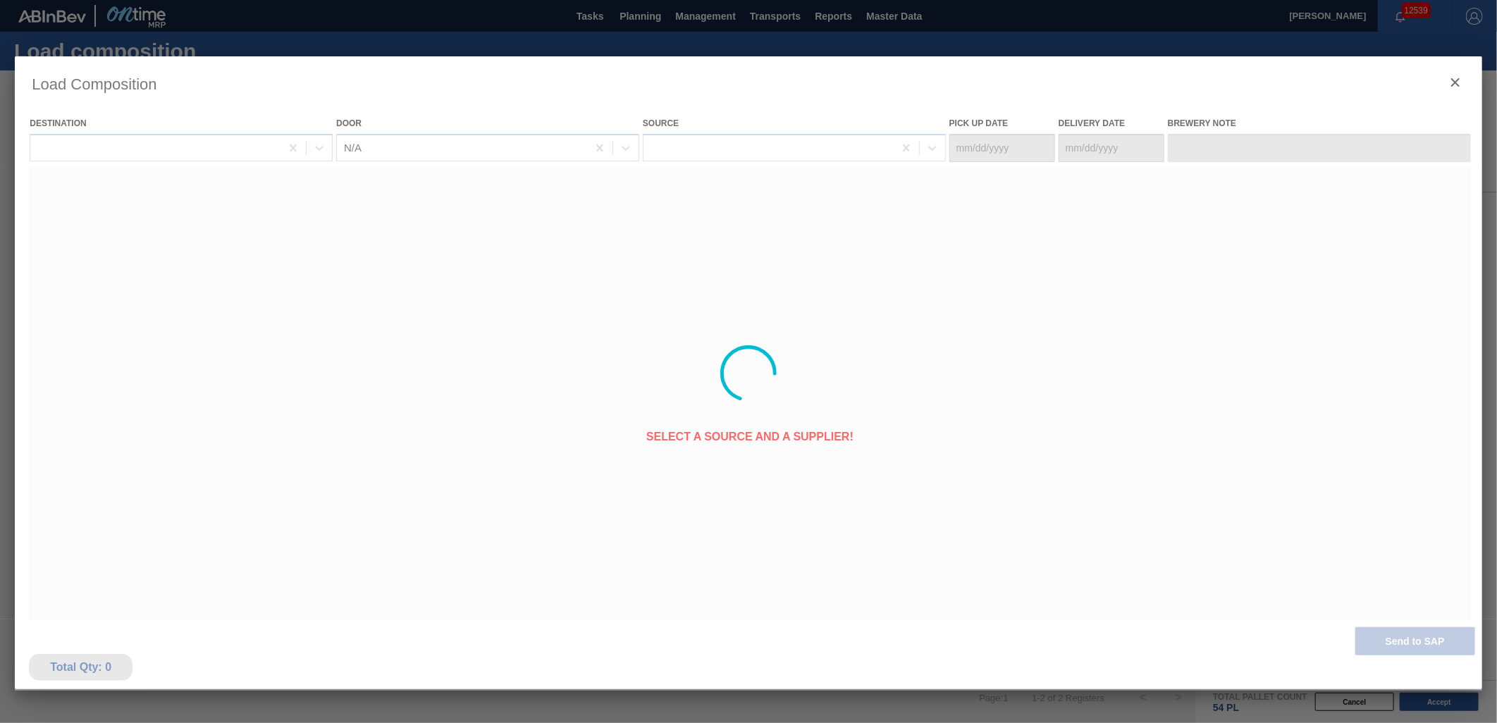
type Date "10/22/2025"
type Date "10/23/2025"
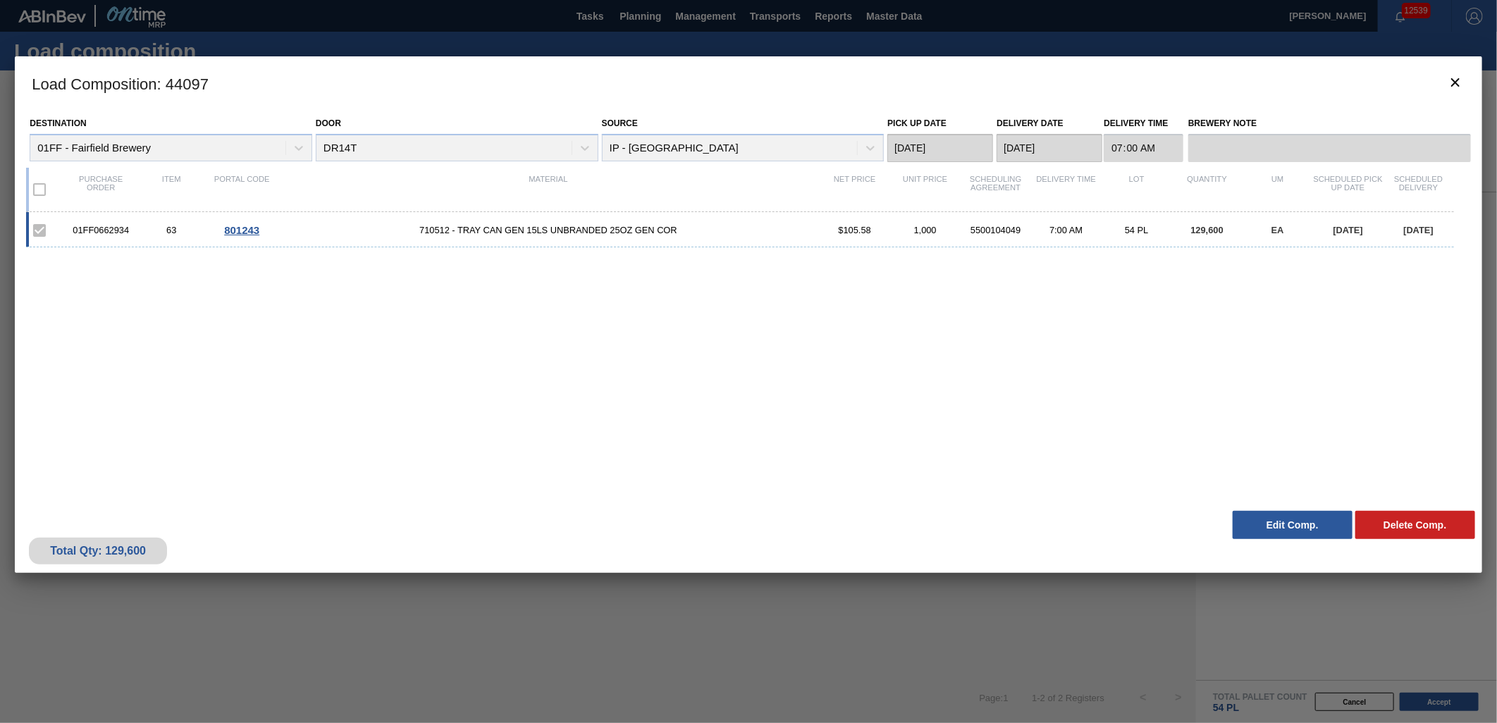
click at [1150, 610] on div "Load Composition : 44097 Destination 01FF - Fairfield Brewery Door DR14T Source…" at bounding box center [748, 373] width 1467 height 634
click at [1447, 82] on icon "botão de ícone" at bounding box center [1455, 82] width 17 height 17
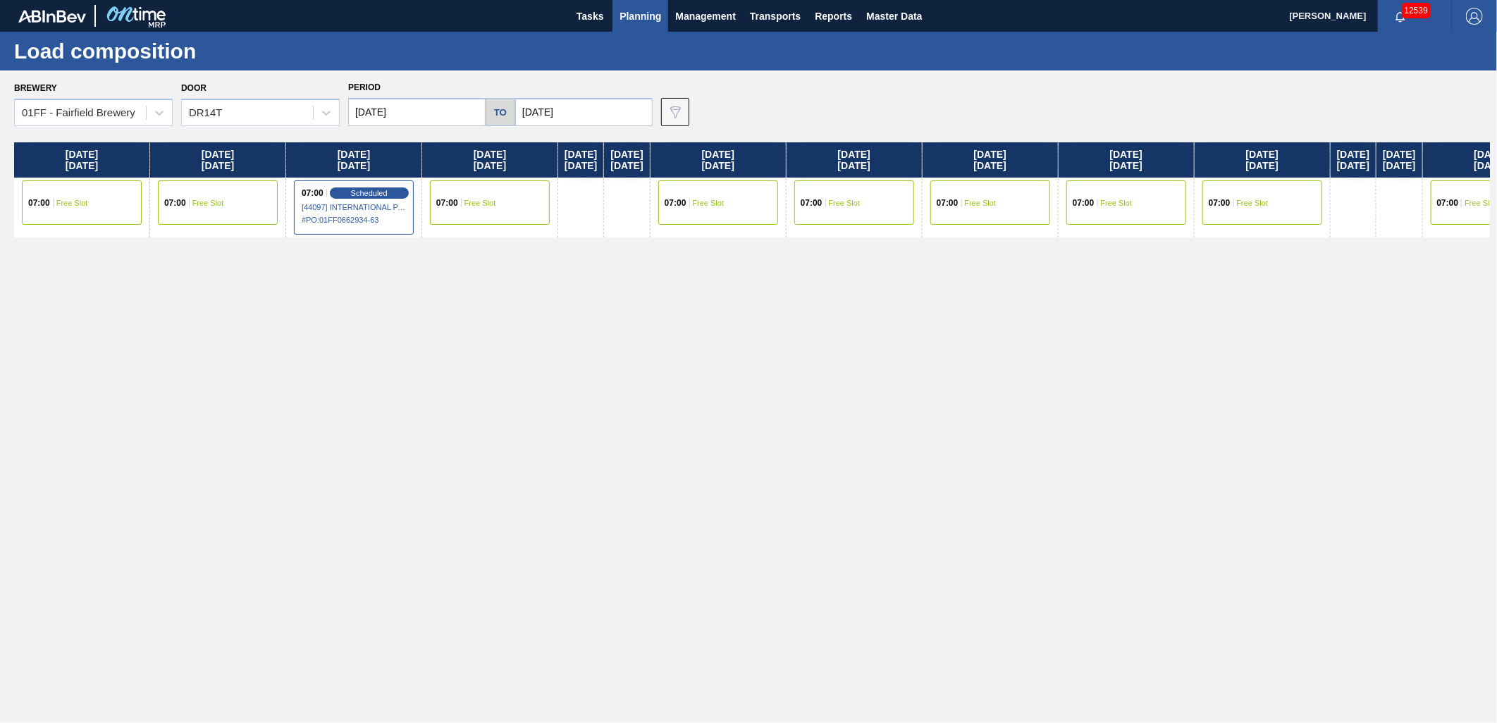
click at [904, 210] on div "07:00 Free Slot" at bounding box center [854, 202] width 120 height 44
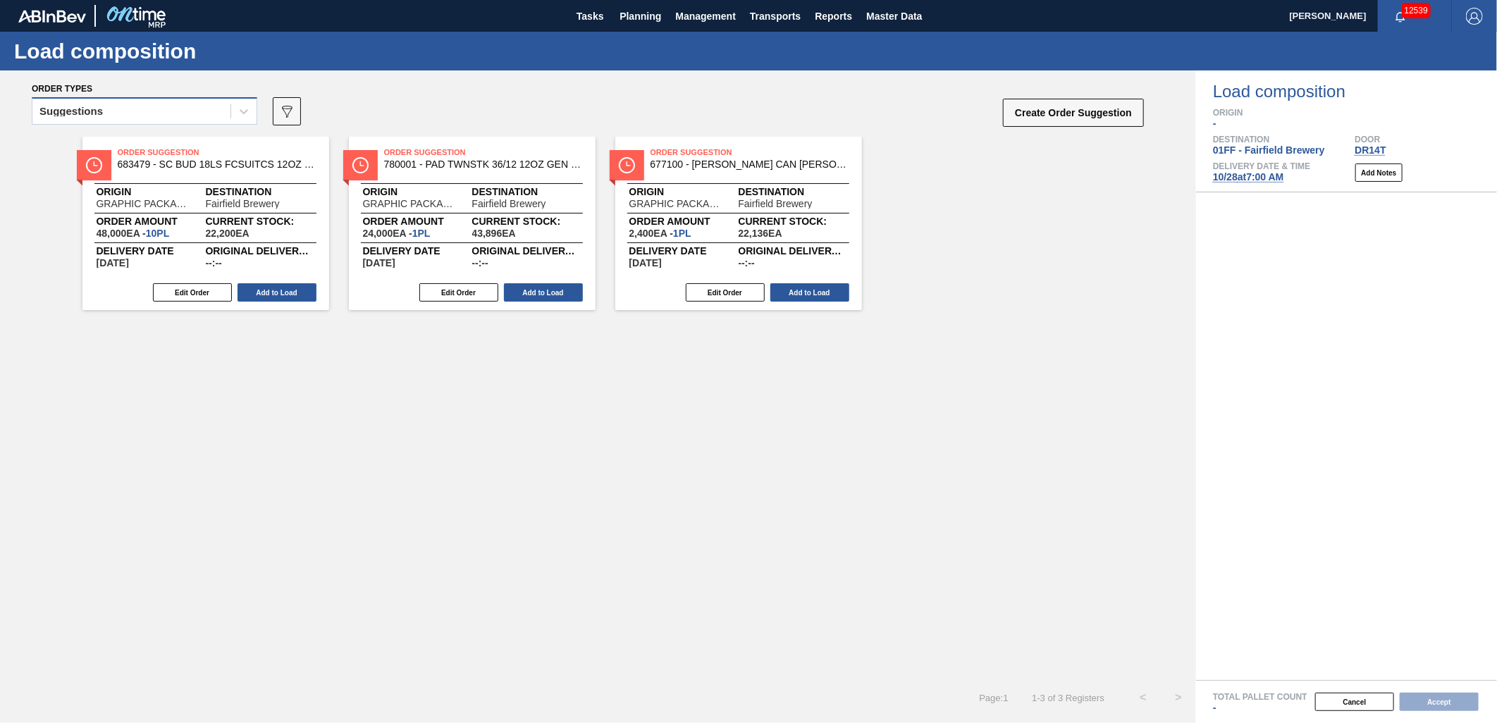
click at [206, 113] on div "Suggestions" at bounding box center [131, 111] width 198 height 20
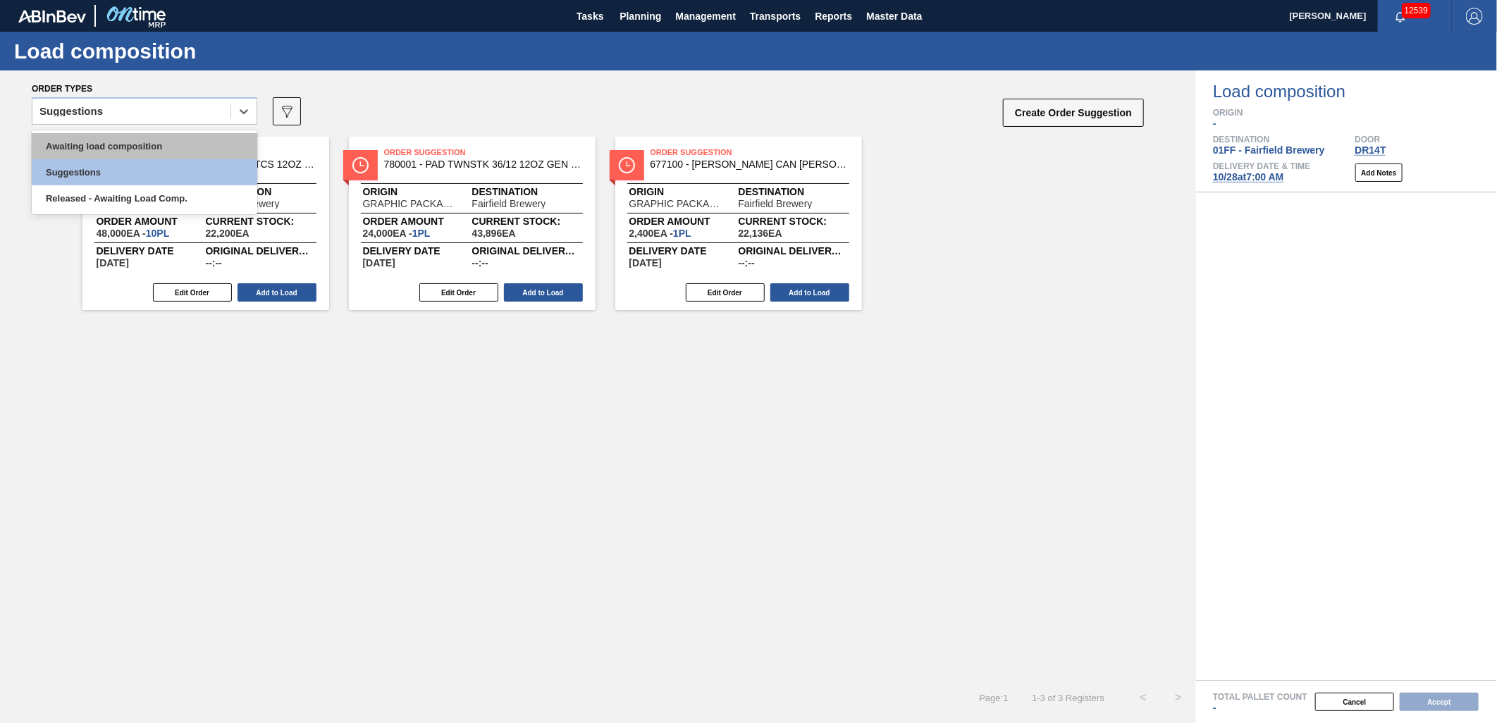
click at [171, 148] on div "Awaiting load composition" at bounding box center [145, 146] width 226 height 26
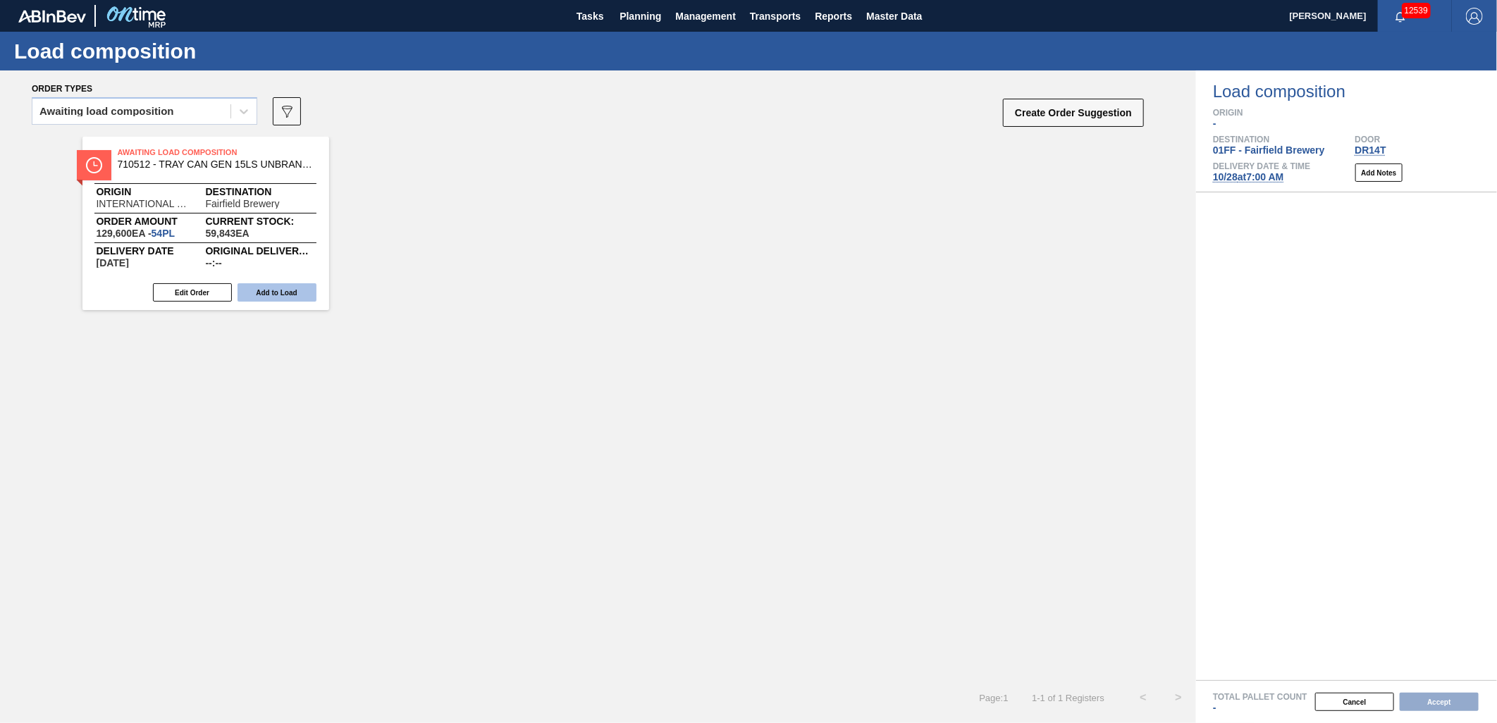
click at [252, 284] on button "Add to Load" at bounding box center [276, 292] width 79 height 18
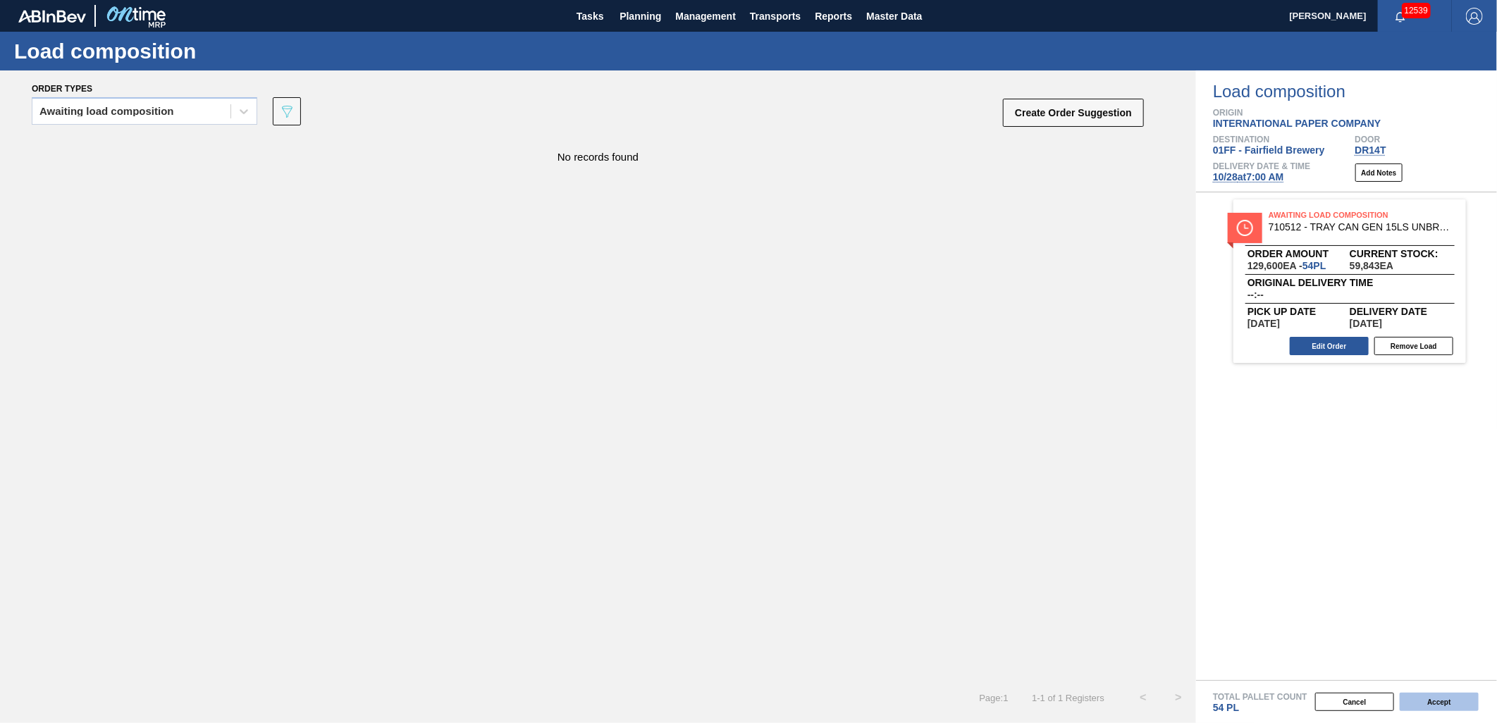
click at [1442, 705] on button "Accept" at bounding box center [1439, 702] width 79 height 18
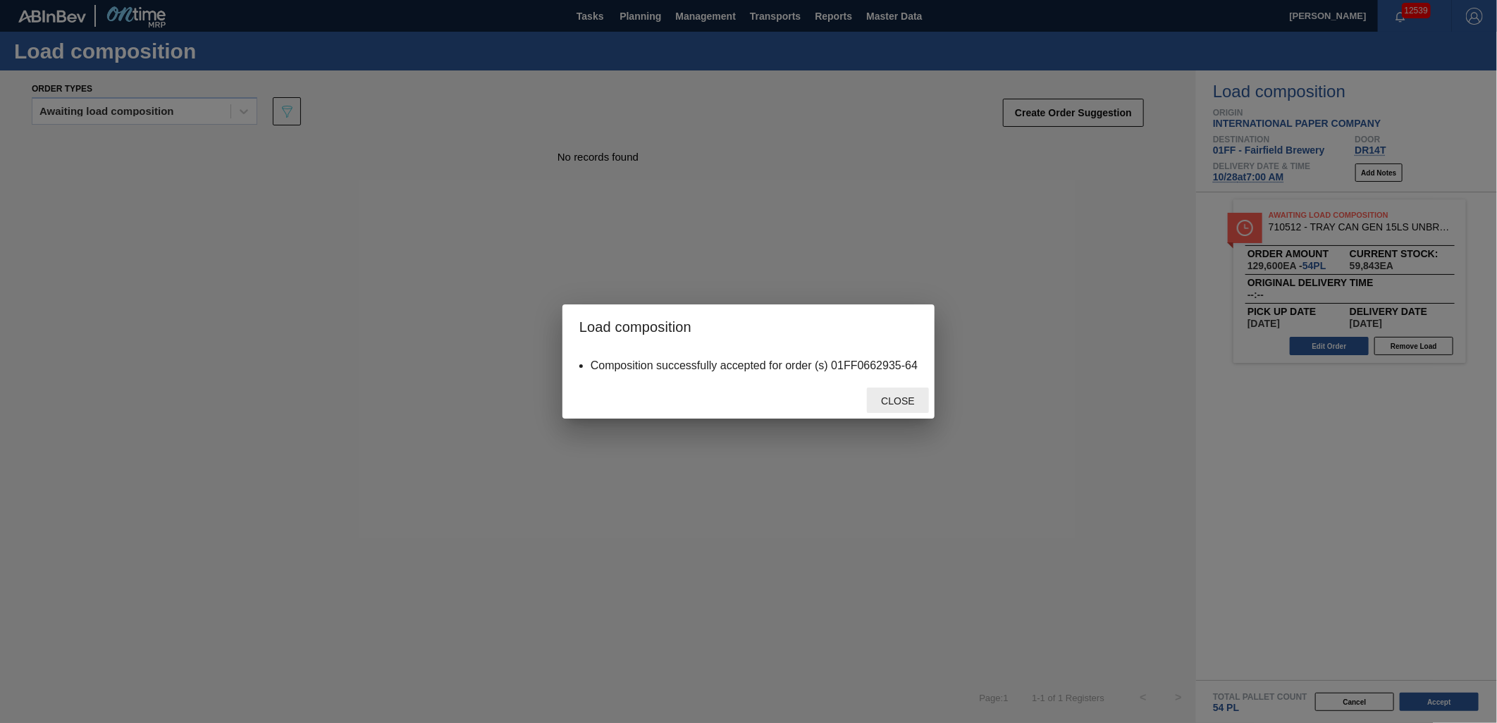
click at [904, 400] on span "Close" at bounding box center [898, 400] width 56 height 11
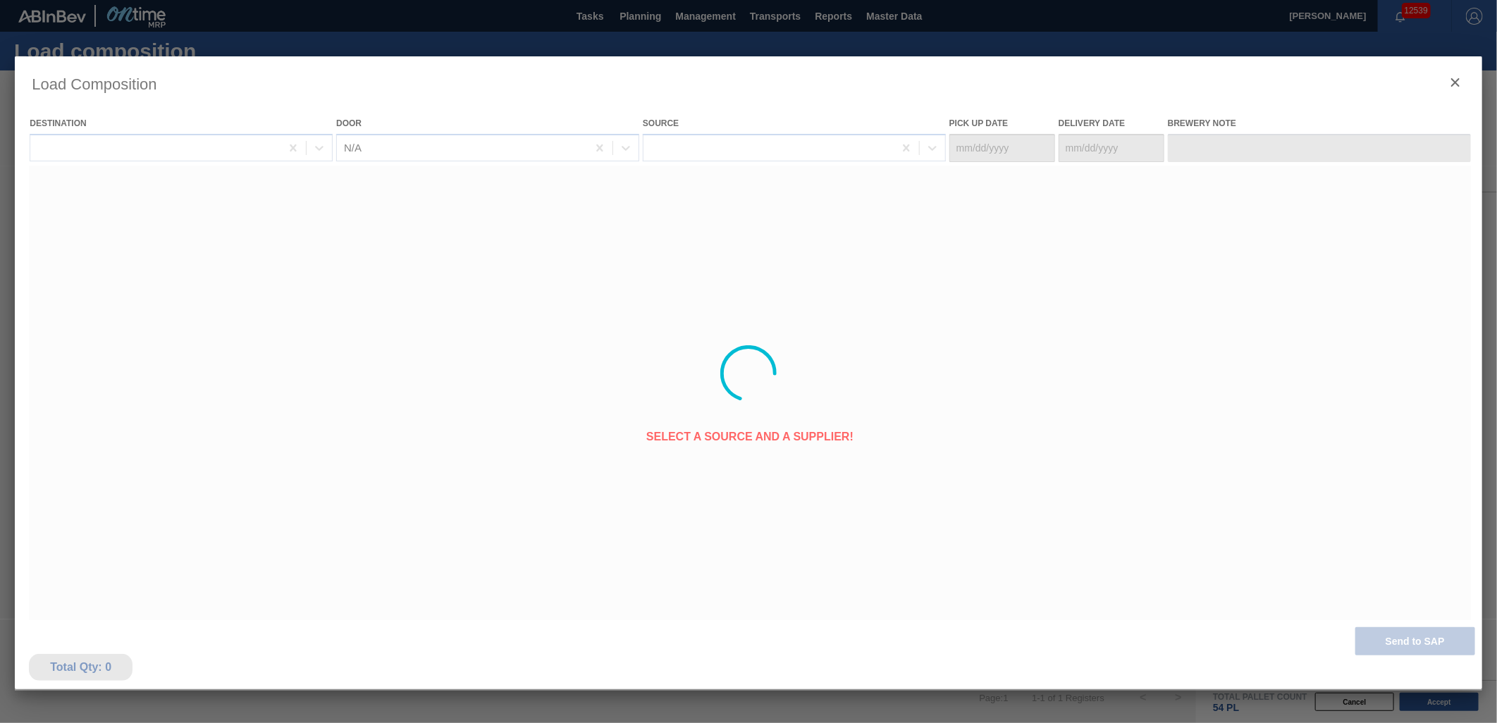
type Date "10/27/2025"
type Date "10/28/2025"
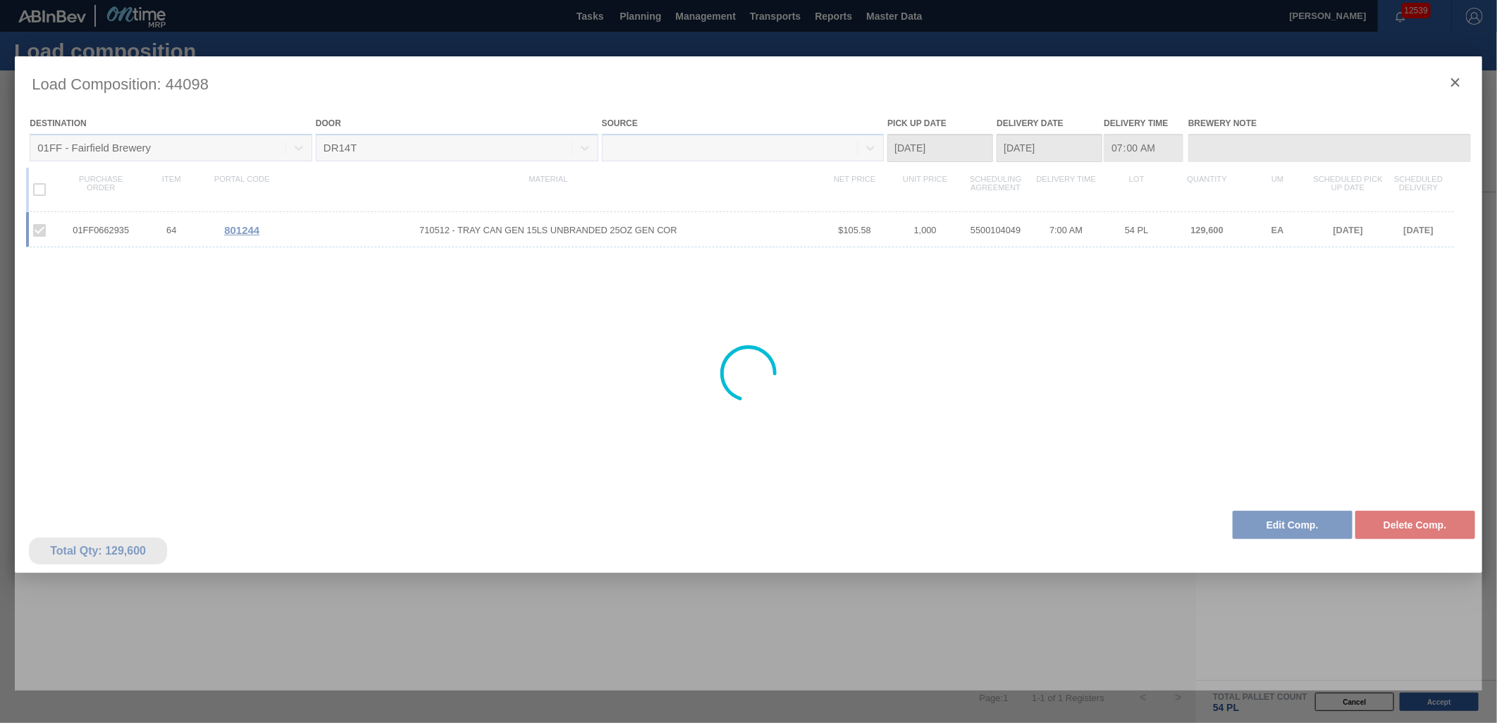
click at [1459, 79] on div at bounding box center [748, 373] width 1467 height 634
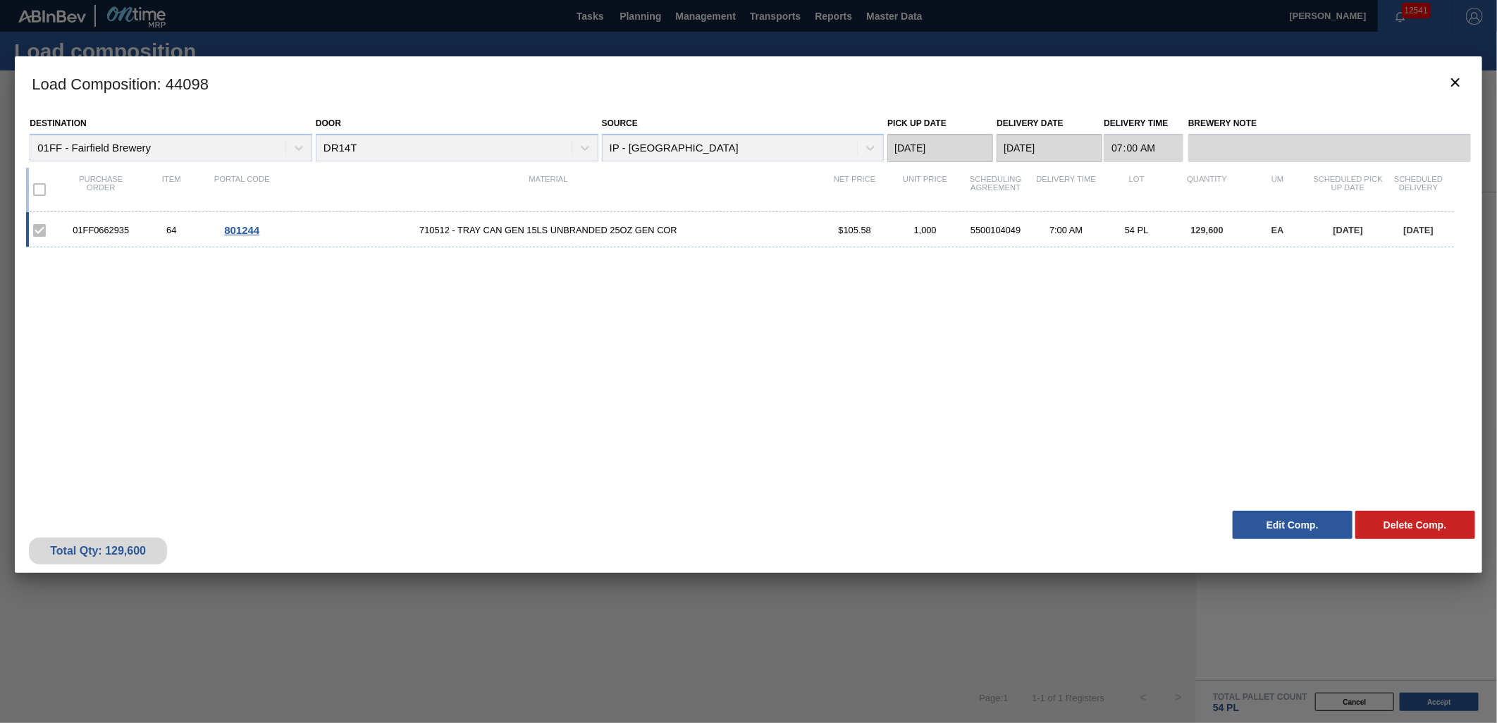
drag, startPoint x: 834, startPoint y: 480, endPoint x: 841, endPoint y: 477, distance: 7.6
click at [834, 480] on div "01FF0662935 64 801244 710512 - TRAY CAN GEN 15LS UNBRANDED 25OZ GEN COR $105.58…" at bounding box center [745, 349] width 1439 height 275
click at [1457, 85] on icon "botão de ícone" at bounding box center [1455, 82] width 8 height 8
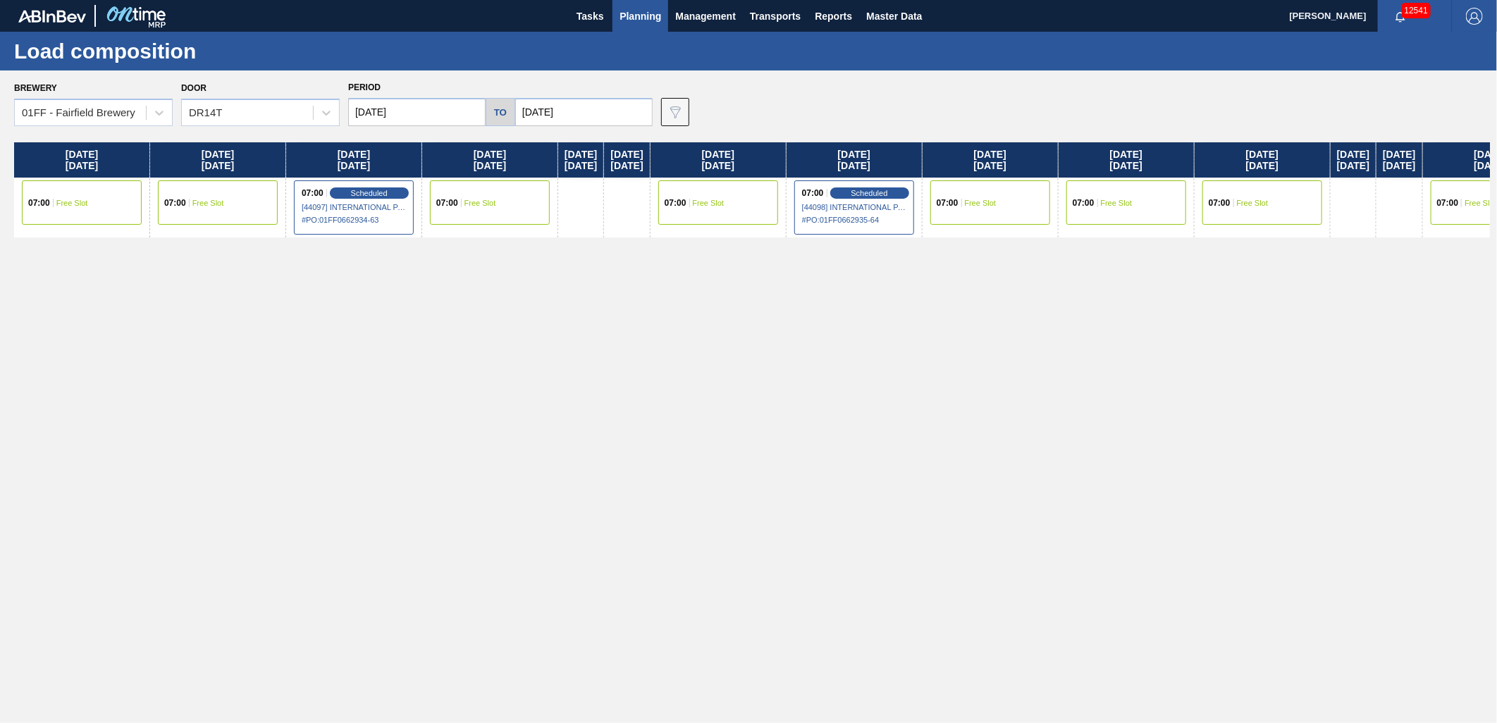
drag, startPoint x: 621, startPoint y: 388, endPoint x: 545, endPoint y: 354, distance: 82.9
click at [621, 388] on div "Tuesday 10/21/2025 07:00 Free Slot Wednesday 10/22/2025 07:00 Free Slot Thursda…" at bounding box center [752, 428] width 1476 height 573
